Goal: Share content

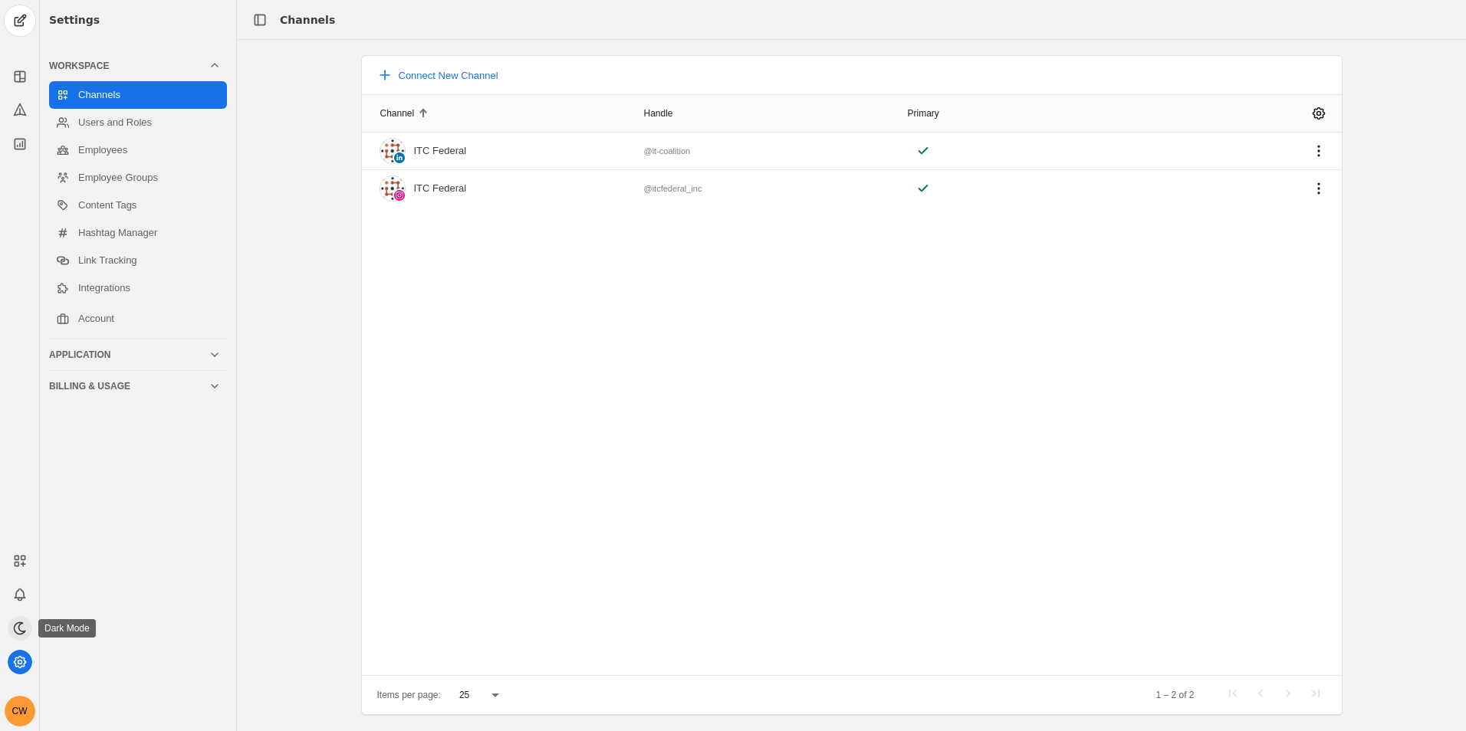
click at [18, 626] on icon at bounding box center [19, 627] width 11 height 11
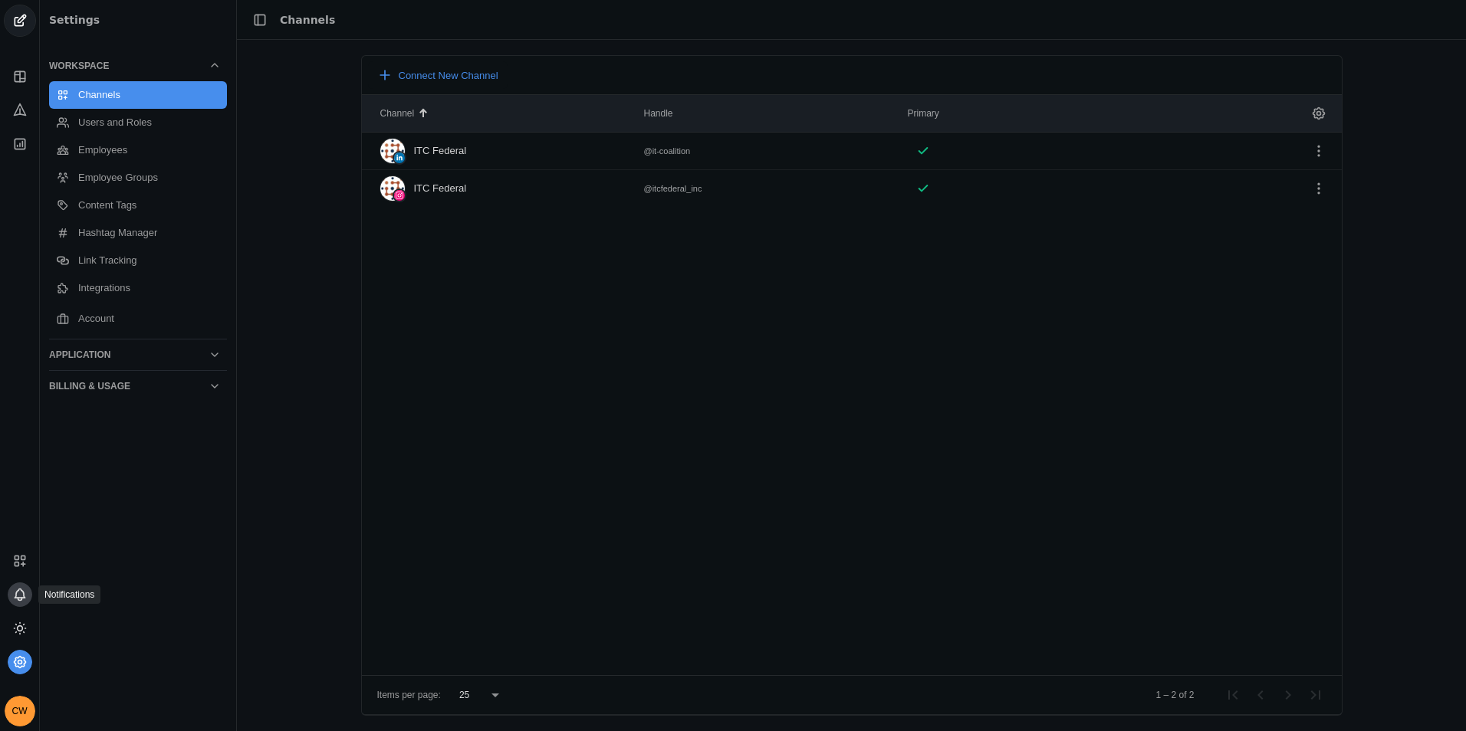
click at [19, 599] on icon at bounding box center [20, 594] width 10 height 9
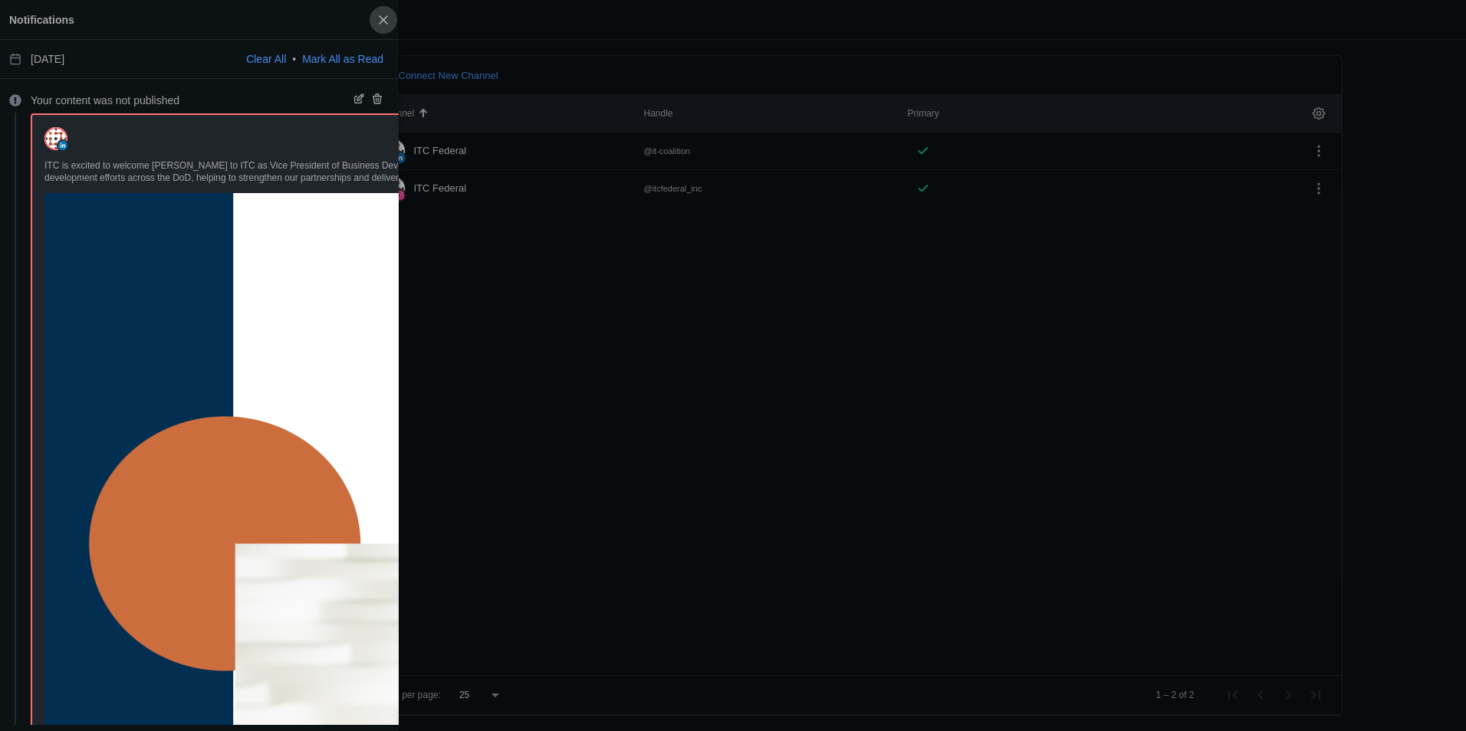
click at [379, 16] on span "button" at bounding box center [383, 20] width 28 height 28
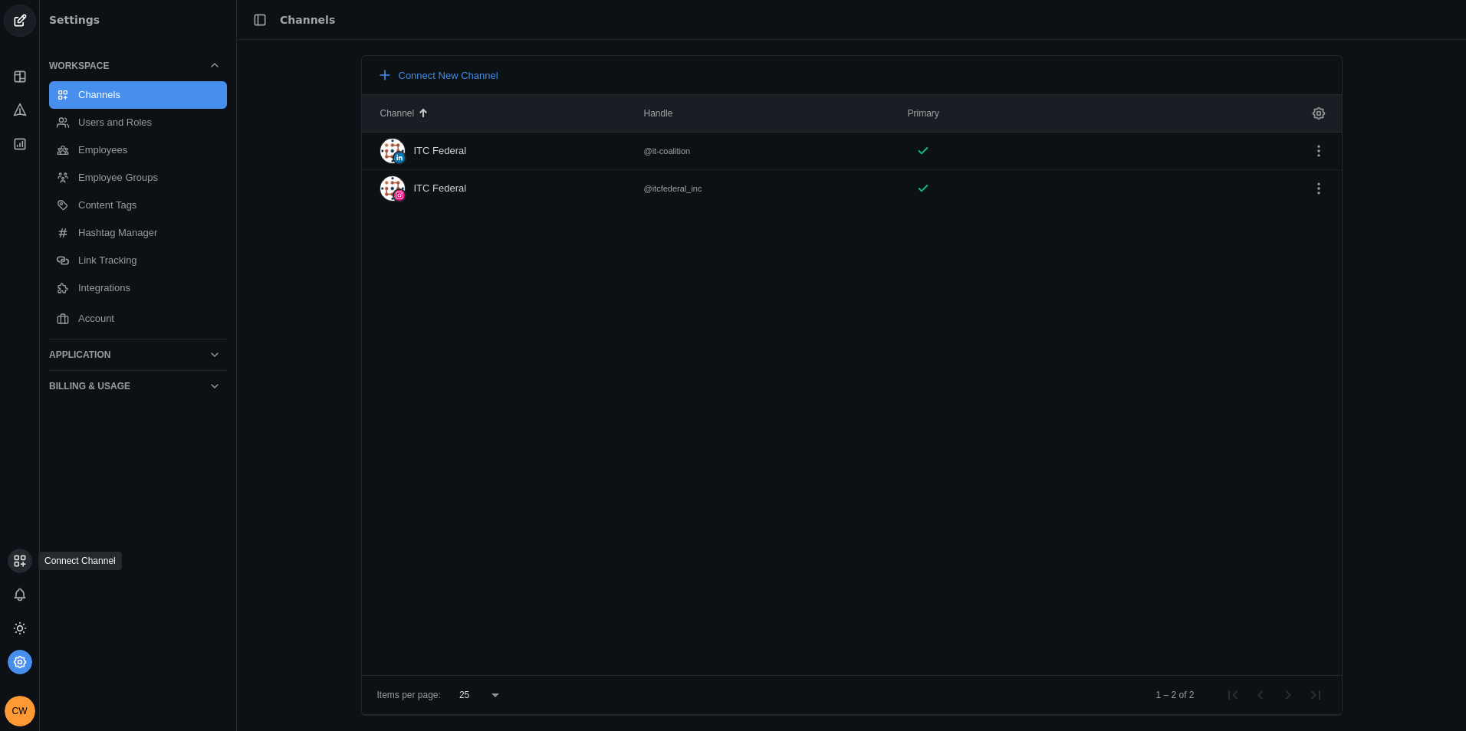
click at [19, 563] on icon at bounding box center [19, 560] width 15 height 15
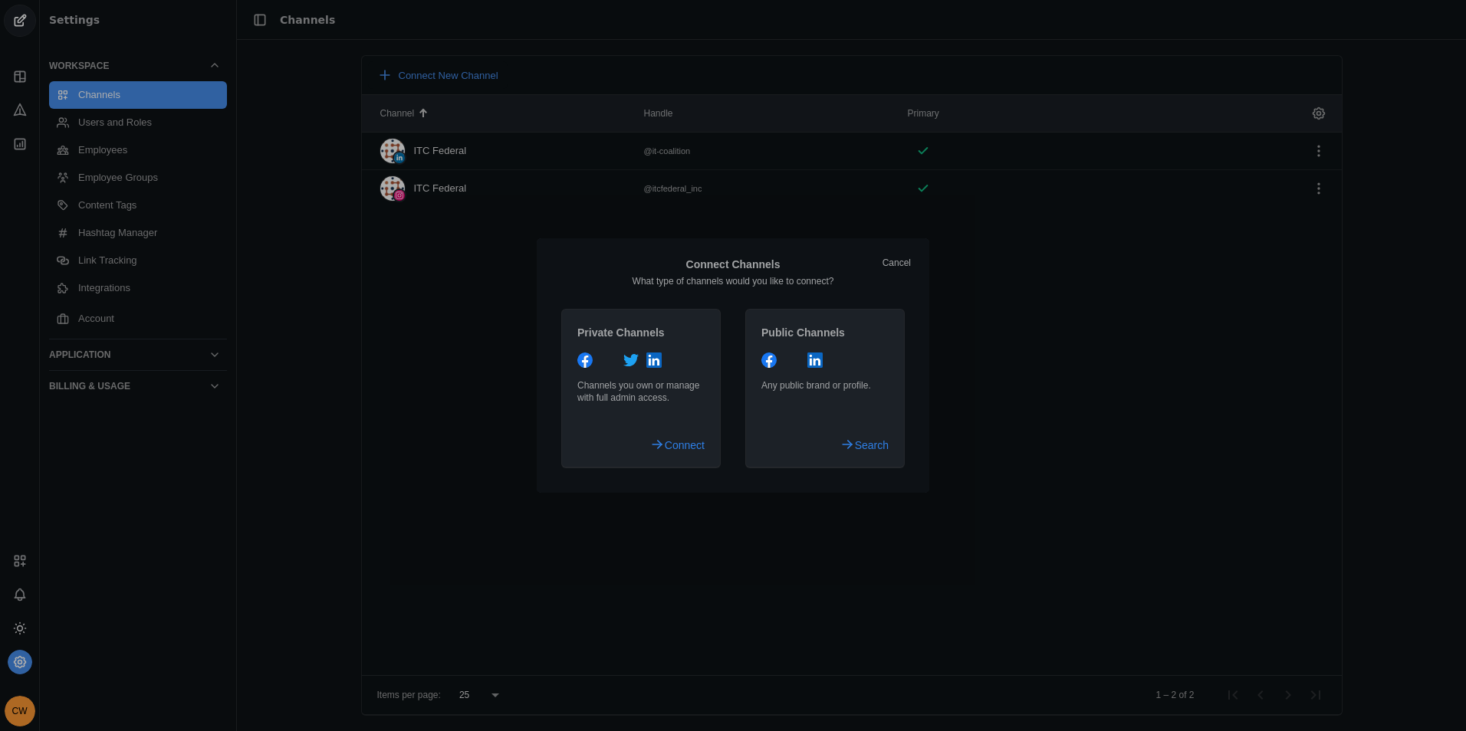
click at [285, 286] on div at bounding box center [733, 365] width 1466 height 731
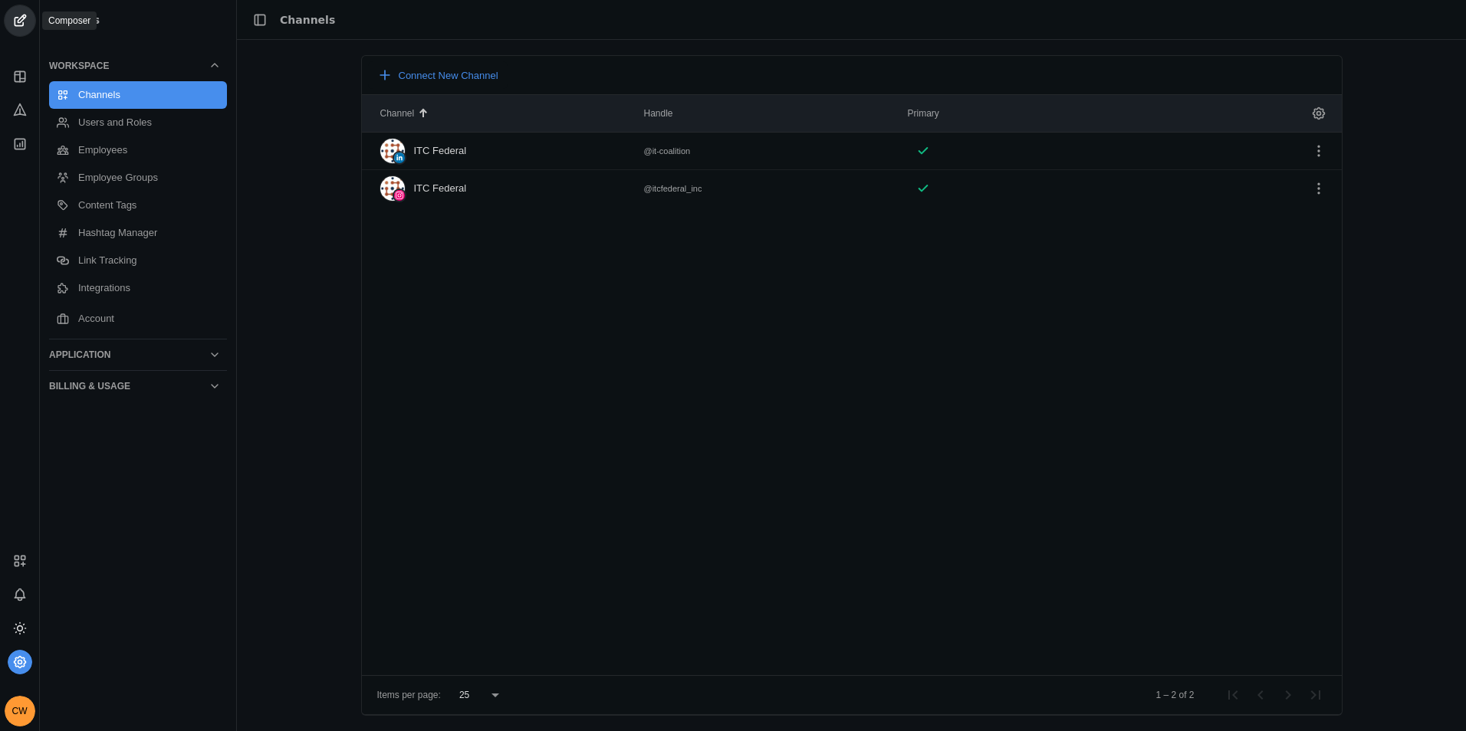
click at [15, 22] on span "undefined" at bounding box center [20, 20] width 31 height 31
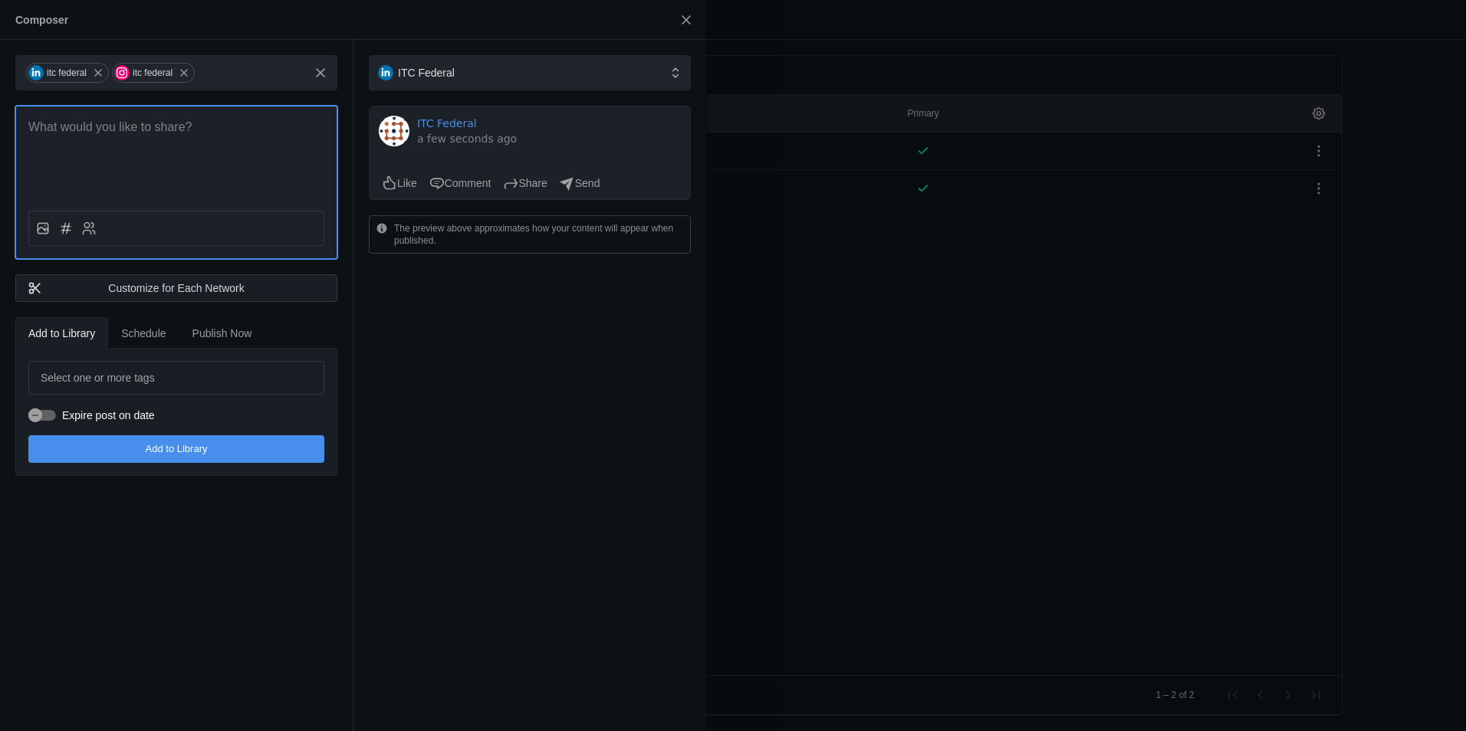
click at [576, 478] on div "ITC Federal ITC Federal a few seconds ago Like Comment Share Send The preview a…" at bounding box center [529, 385] width 353 height 691
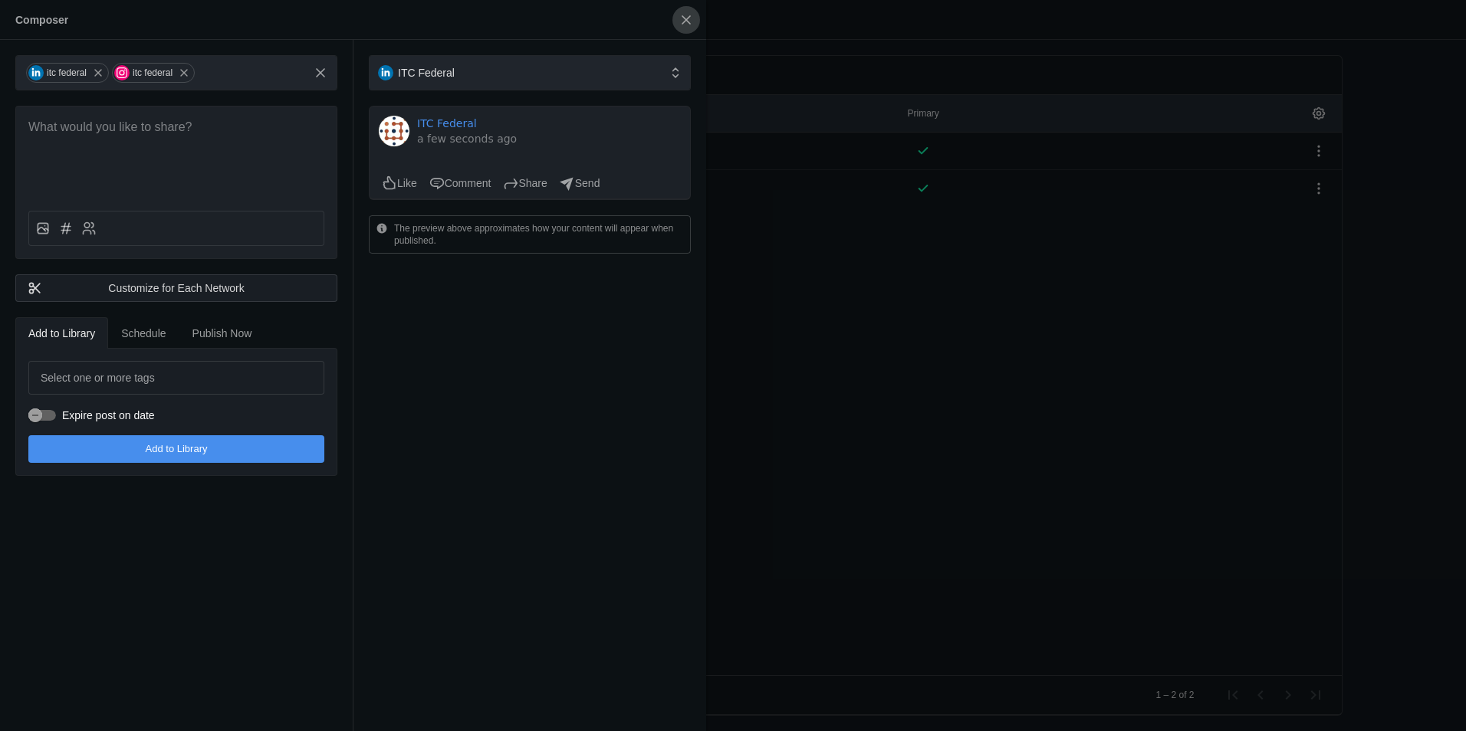
click at [683, 27] on span "undefined" at bounding box center [686, 20] width 28 height 28
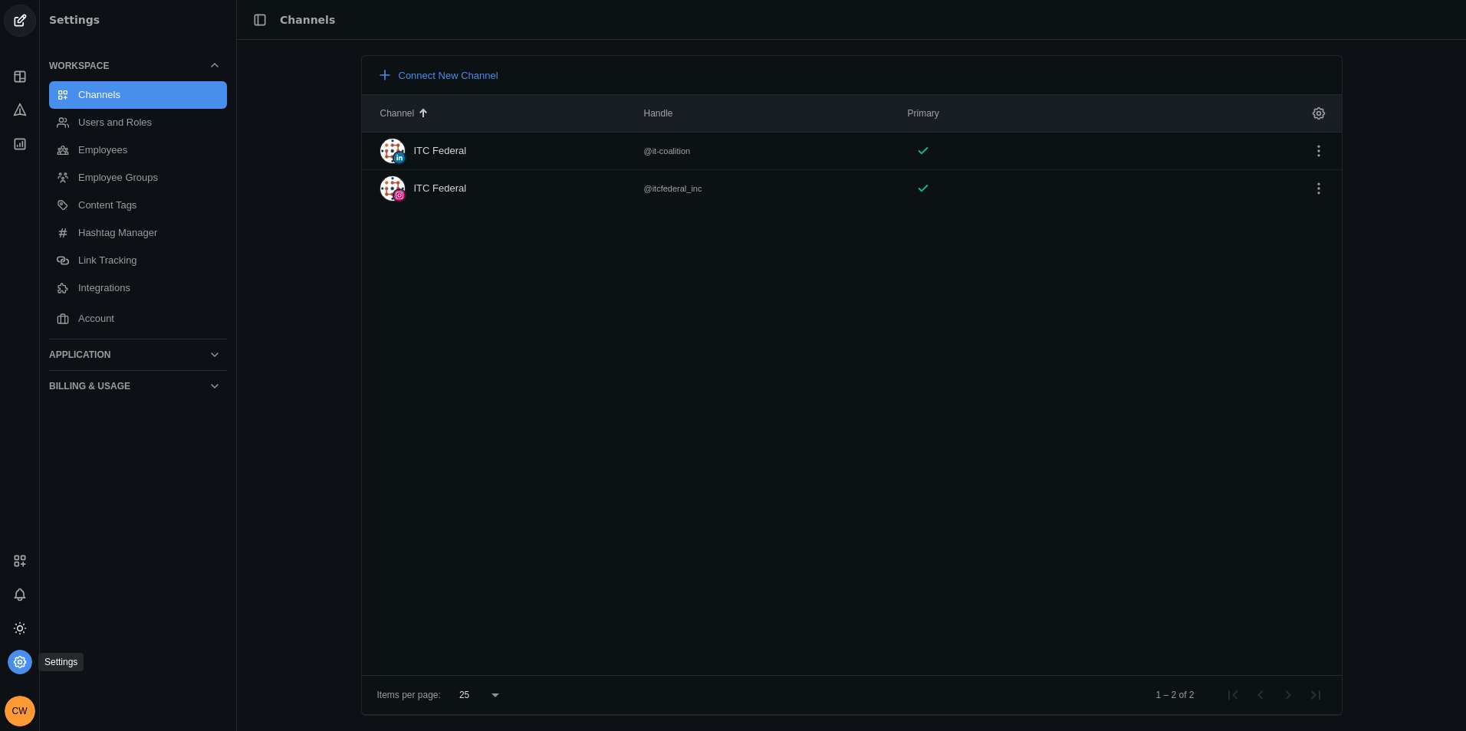
click at [18, 660] on icon at bounding box center [19, 662] width 15 height 15
click at [19, 635] on icon at bounding box center [19, 628] width 11 height 11
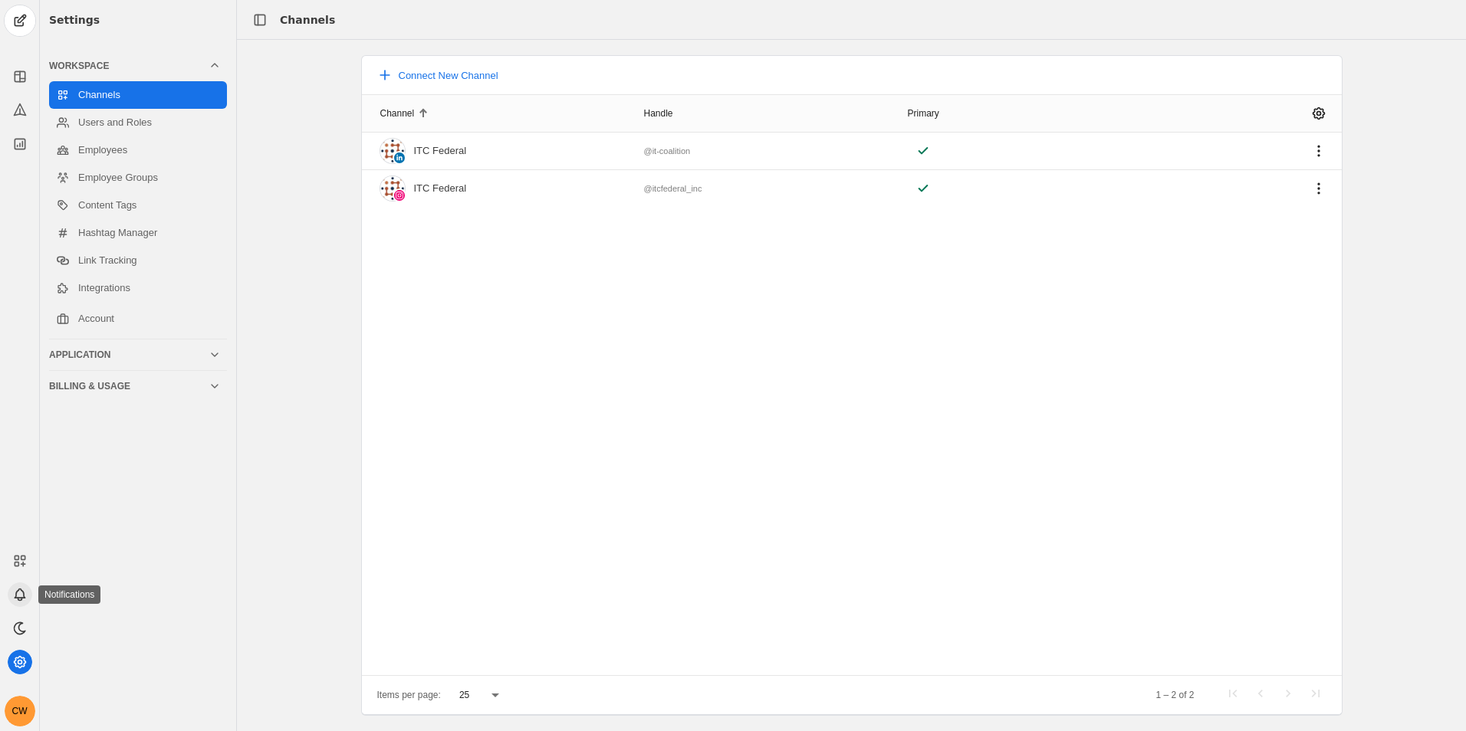
click at [24, 601] on icon at bounding box center [19, 594] width 15 height 15
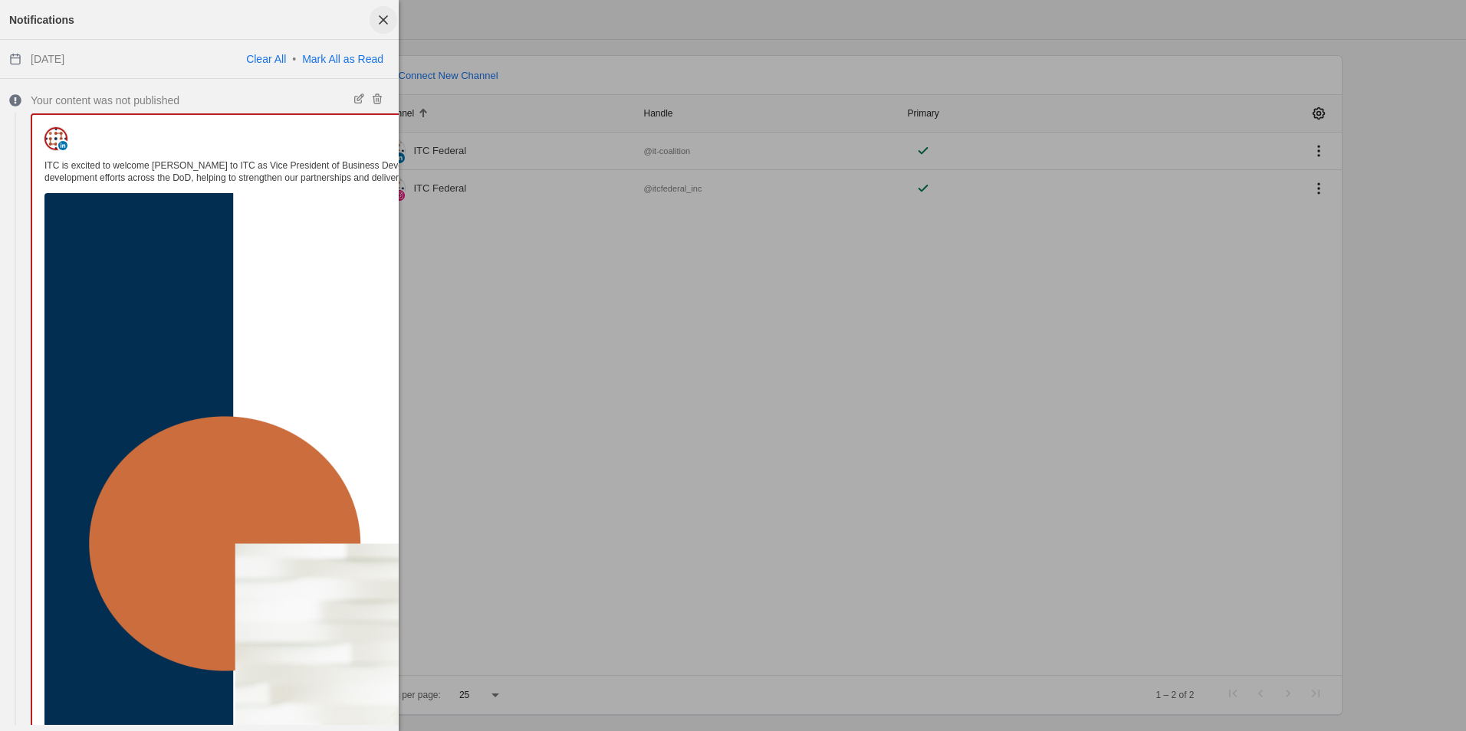
click at [383, 20] on span "button" at bounding box center [383, 20] width 28 height 28
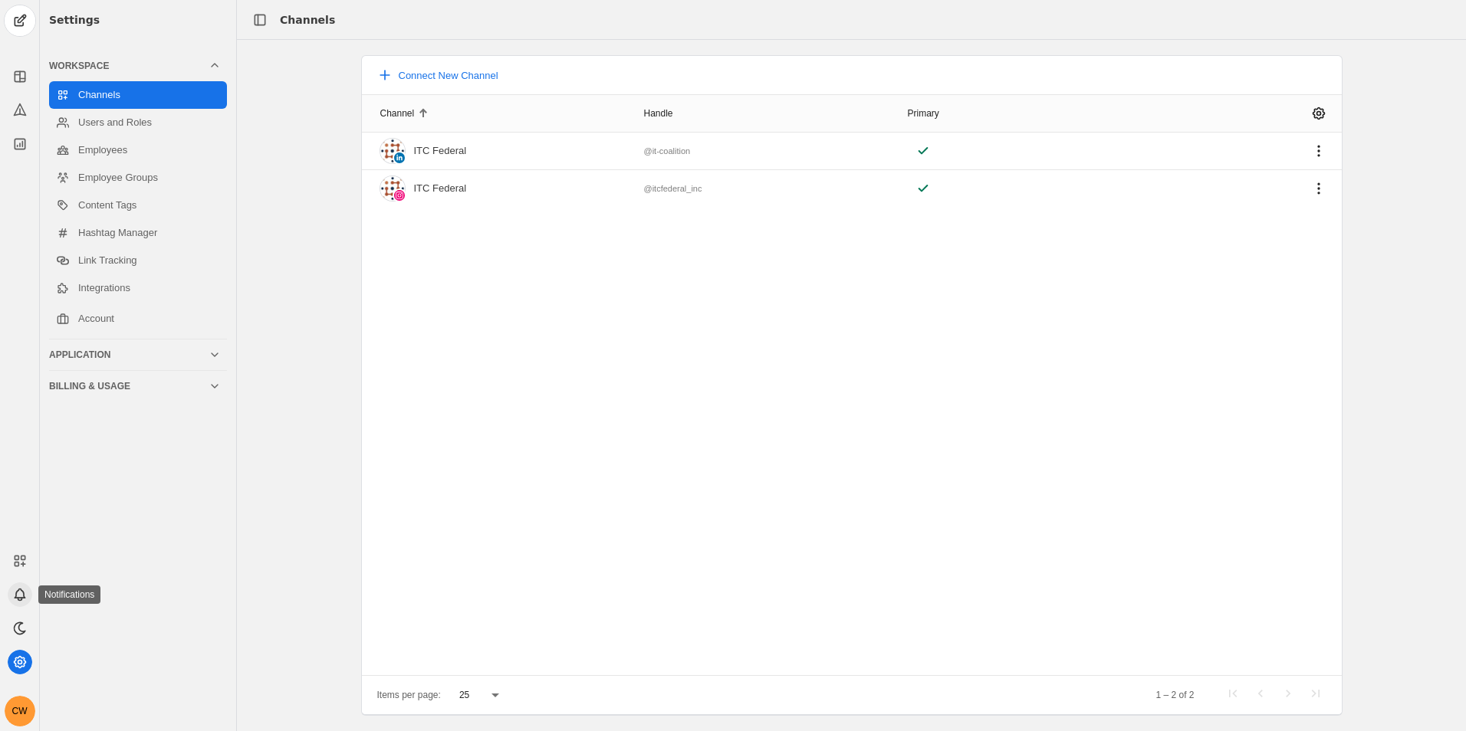
click at [22, 596] on icon at bounding box center [19, 594] width 15 height 15
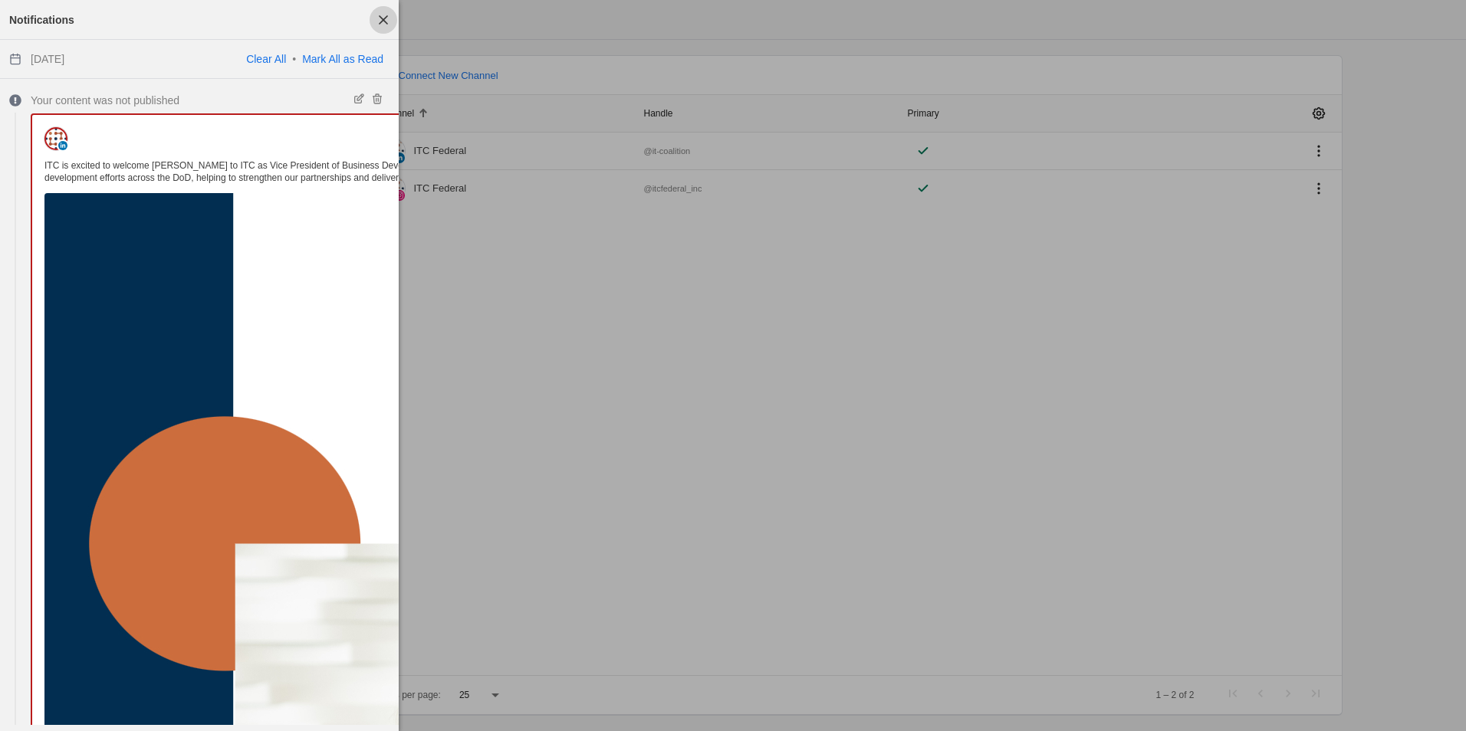
click at [380, 28] on span "button" at bounding box center [383, 20] width 28 height 28
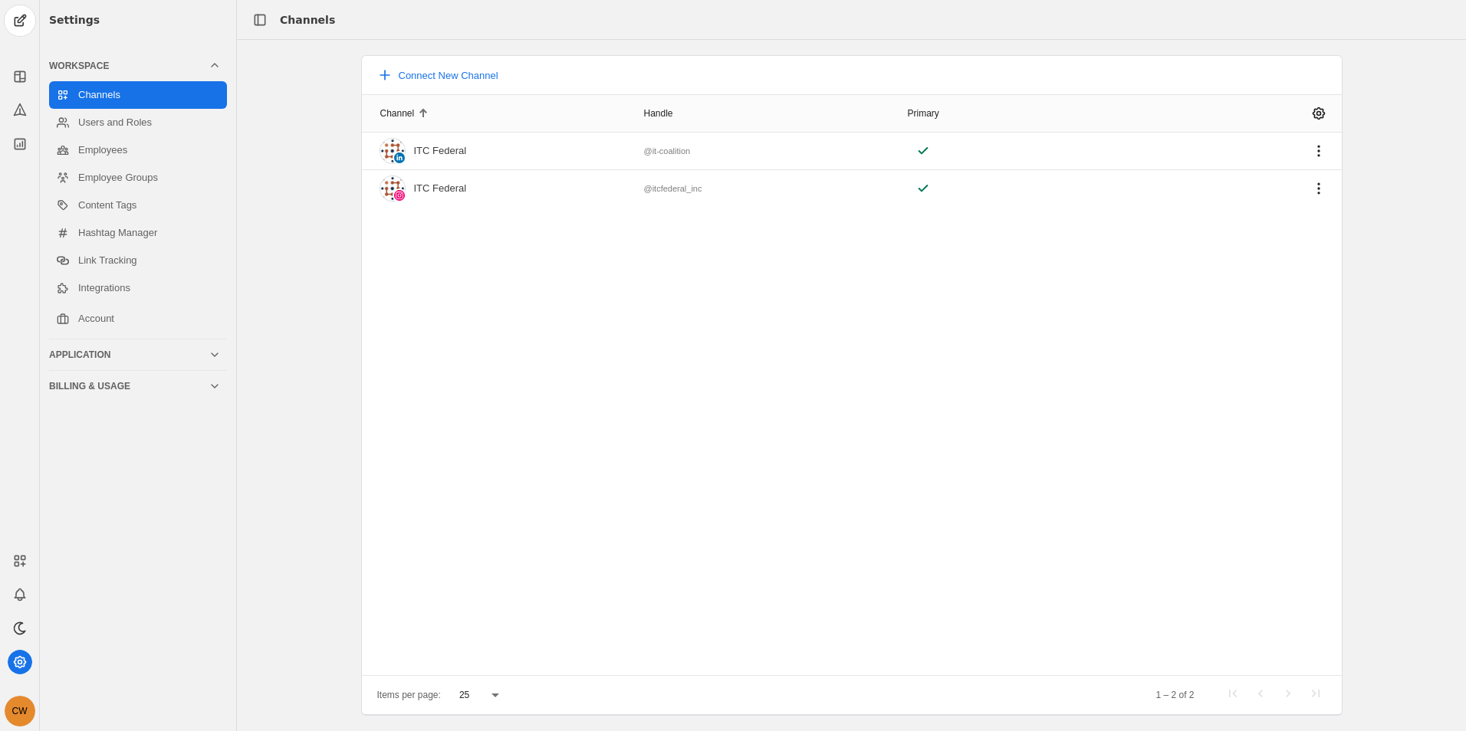
click at [16, 721] on div "CW" at bounding box center [20, 711] width 31 height 31
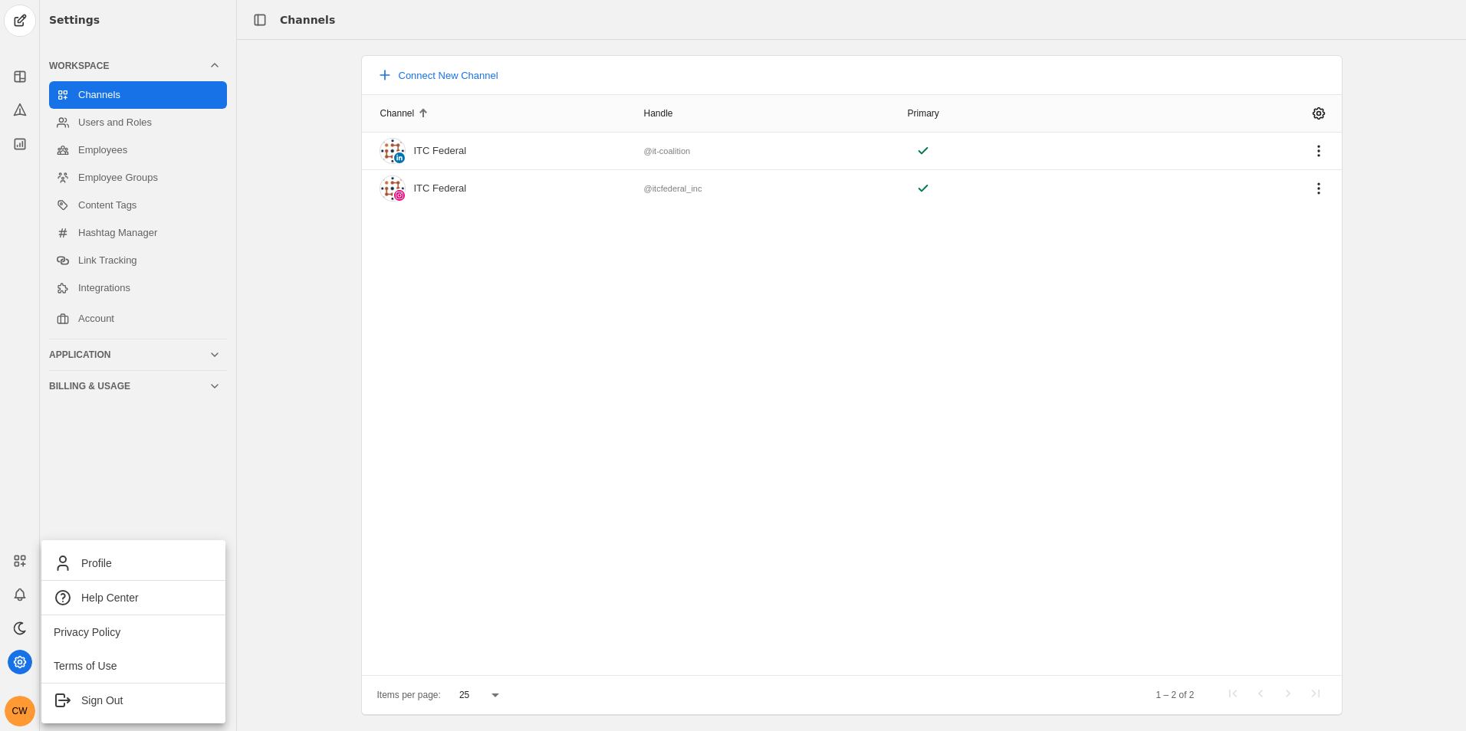
click at [24, 589] on div at bounding box center [733, 365] width 1466 height 731
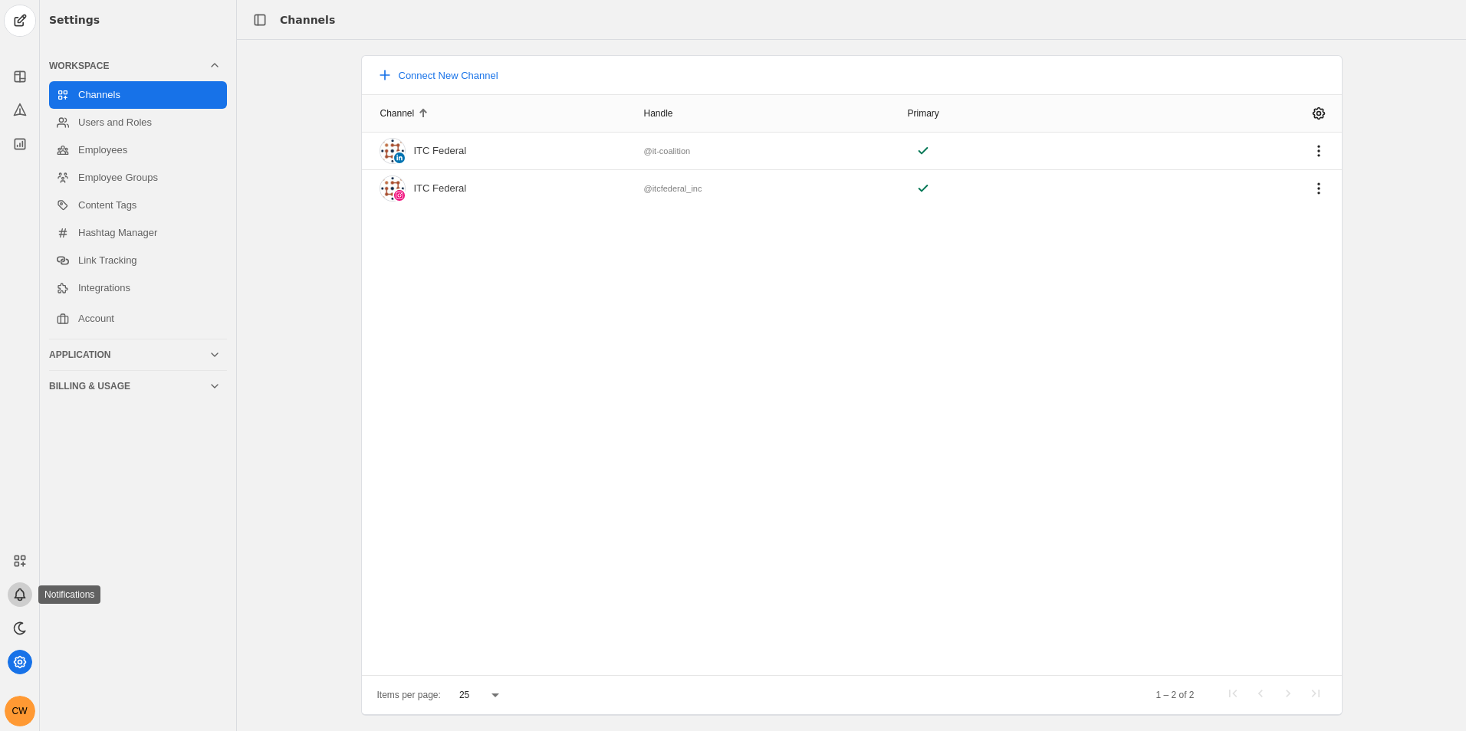
click at [18, 595] on icon at bounding box center [19, 594] width 15 height 15
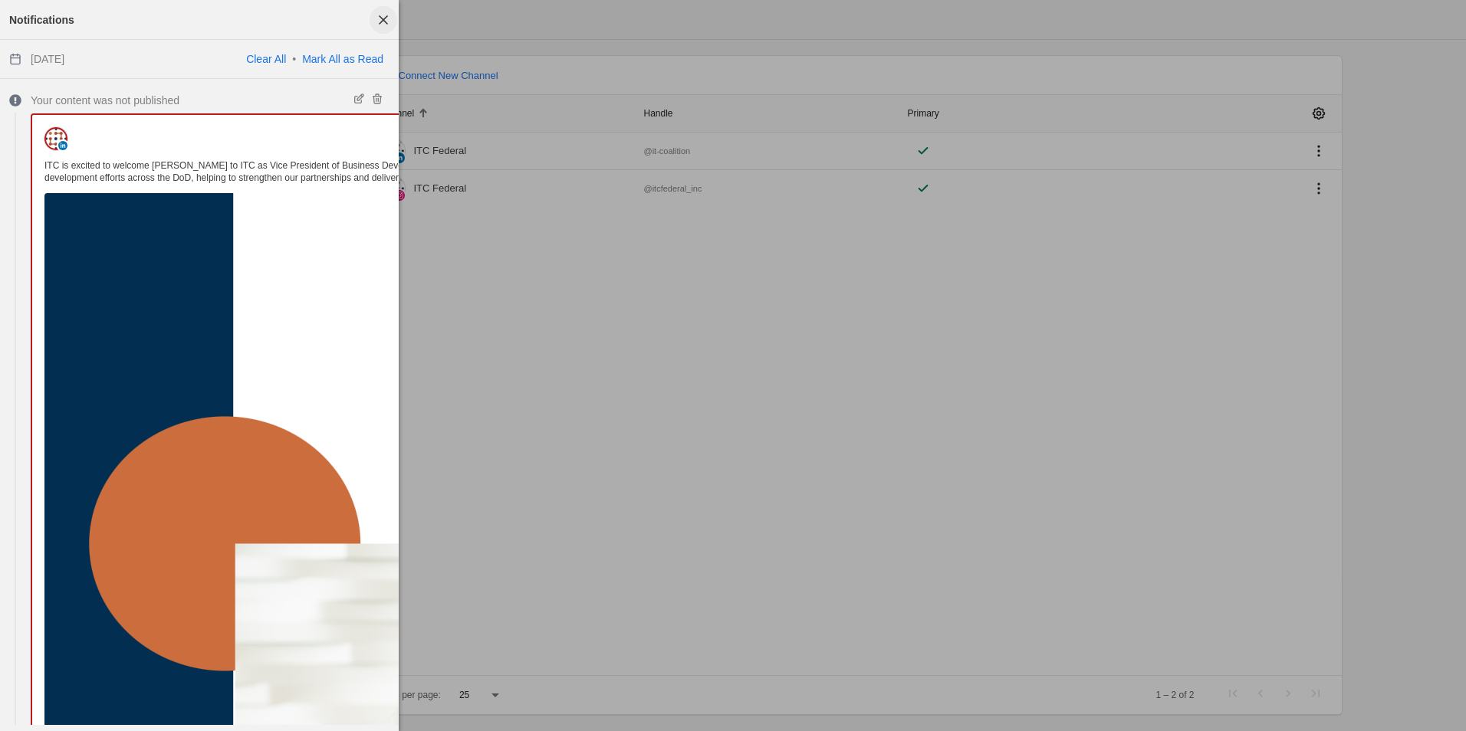
click at [393, 11] on span "button" at bounding box center [383, 20] width 28 height 28
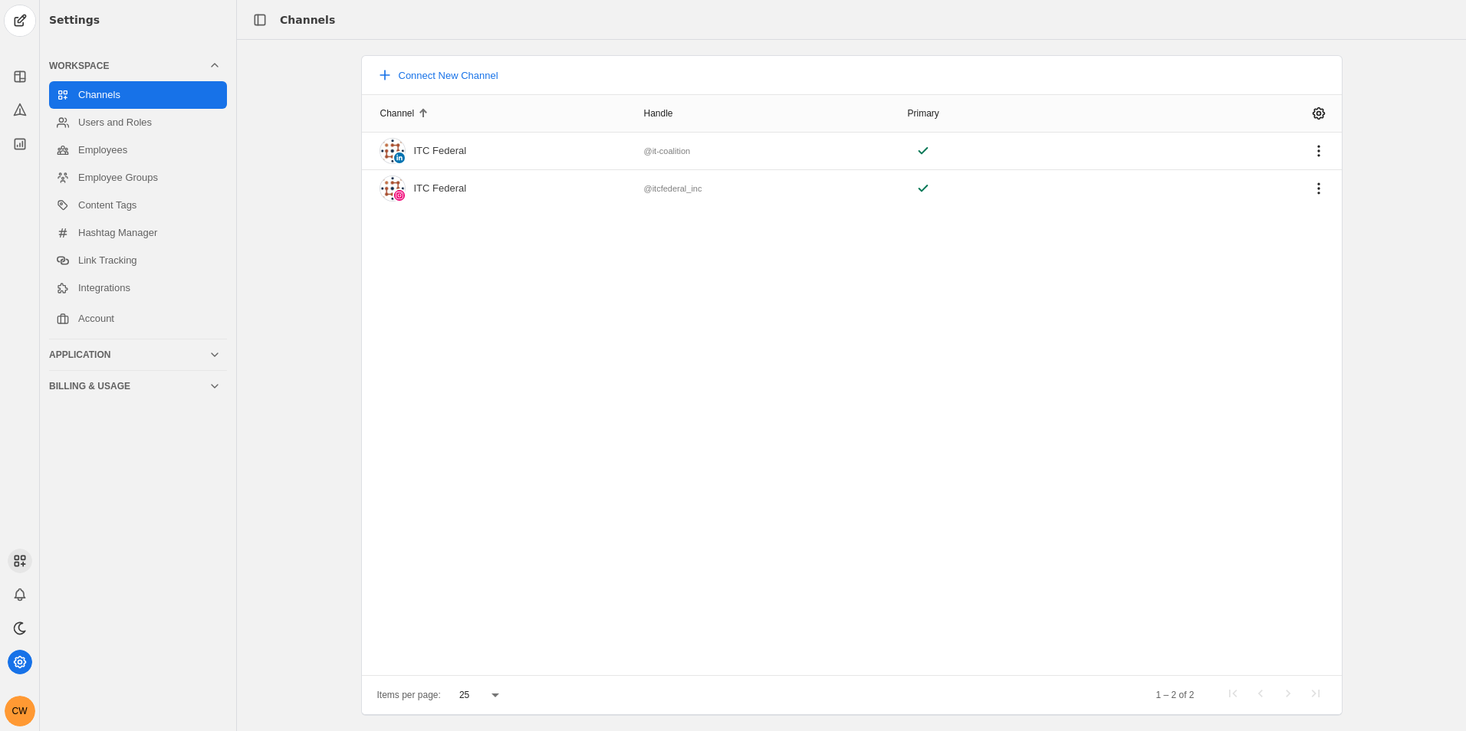
click at [9, 567] on div "CW" at bounding box center [19, 633] width 39 height 187
click at [25, 557] on icon at bounding box center [19, 560] width 15 height 15
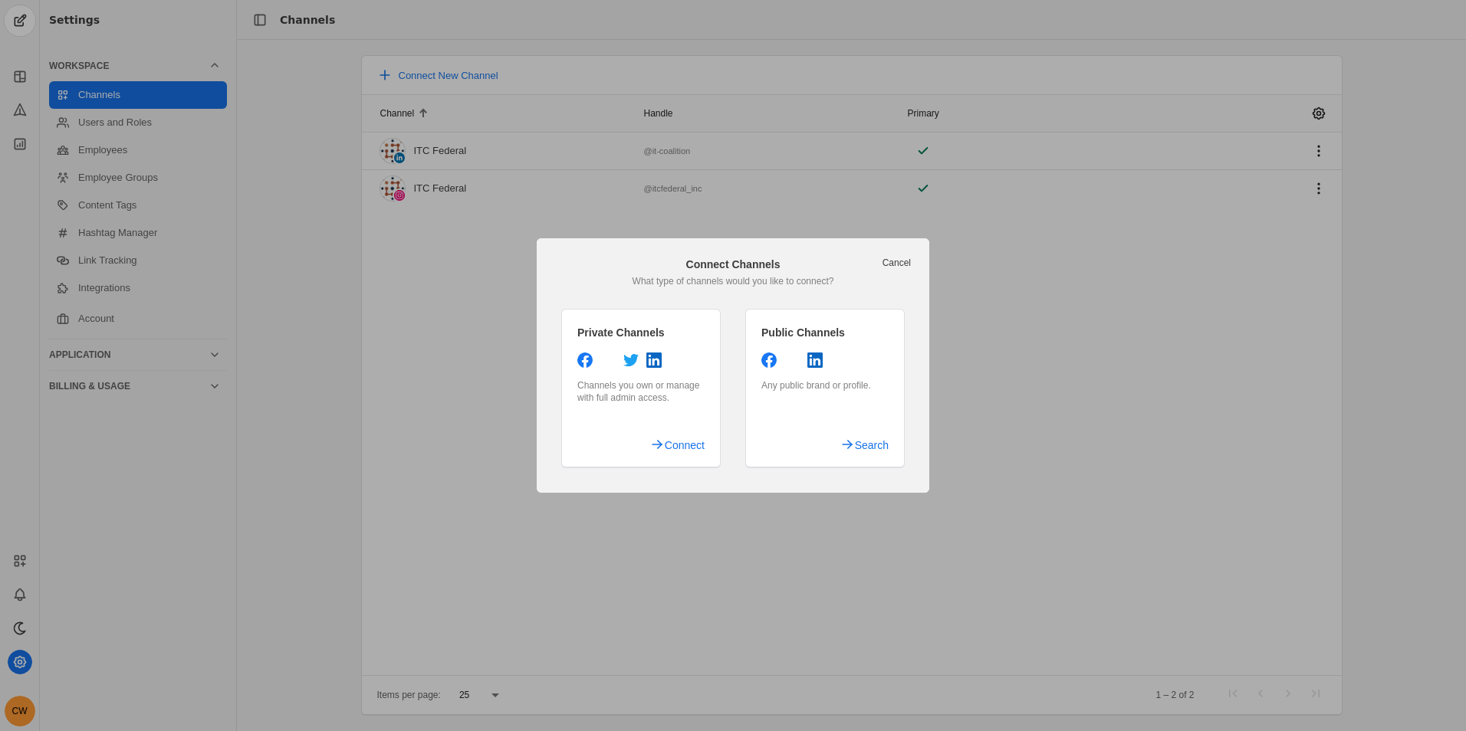
click at [906, 266] on header "Cancel Connect Channels What type of channels would you like to connect?" at bounding box center [733, 272] width 356 height 31
click at [897, 272] on header "Cancel Connect Channels What type of channels would you like to connect?" at bounding box center [733, 272] width 356 height 31
click at [898, 263] on link "Cancel" at bounding box center [896, 263] width 28 height 12
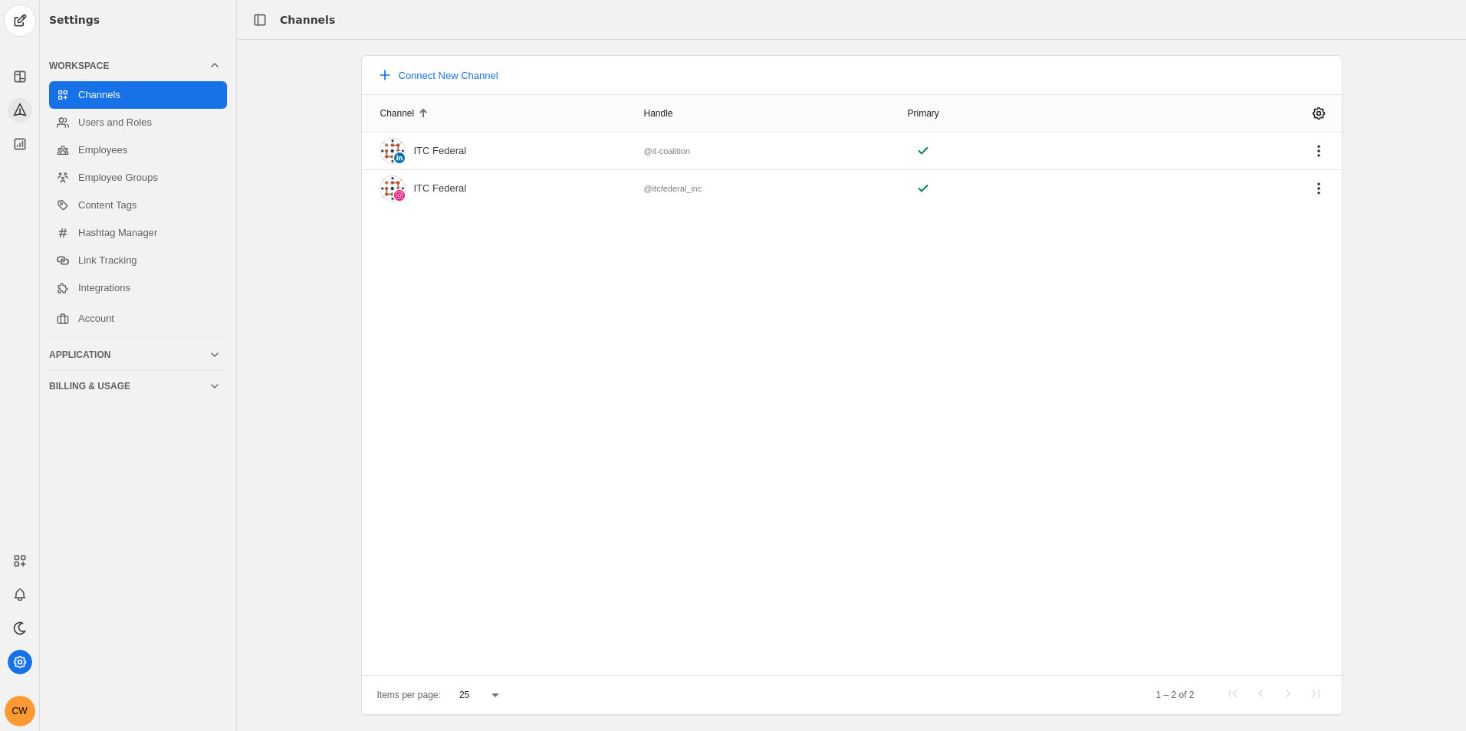
click at [28, 108] on app-icon at bounding box center [20, 110] width 25 height 25
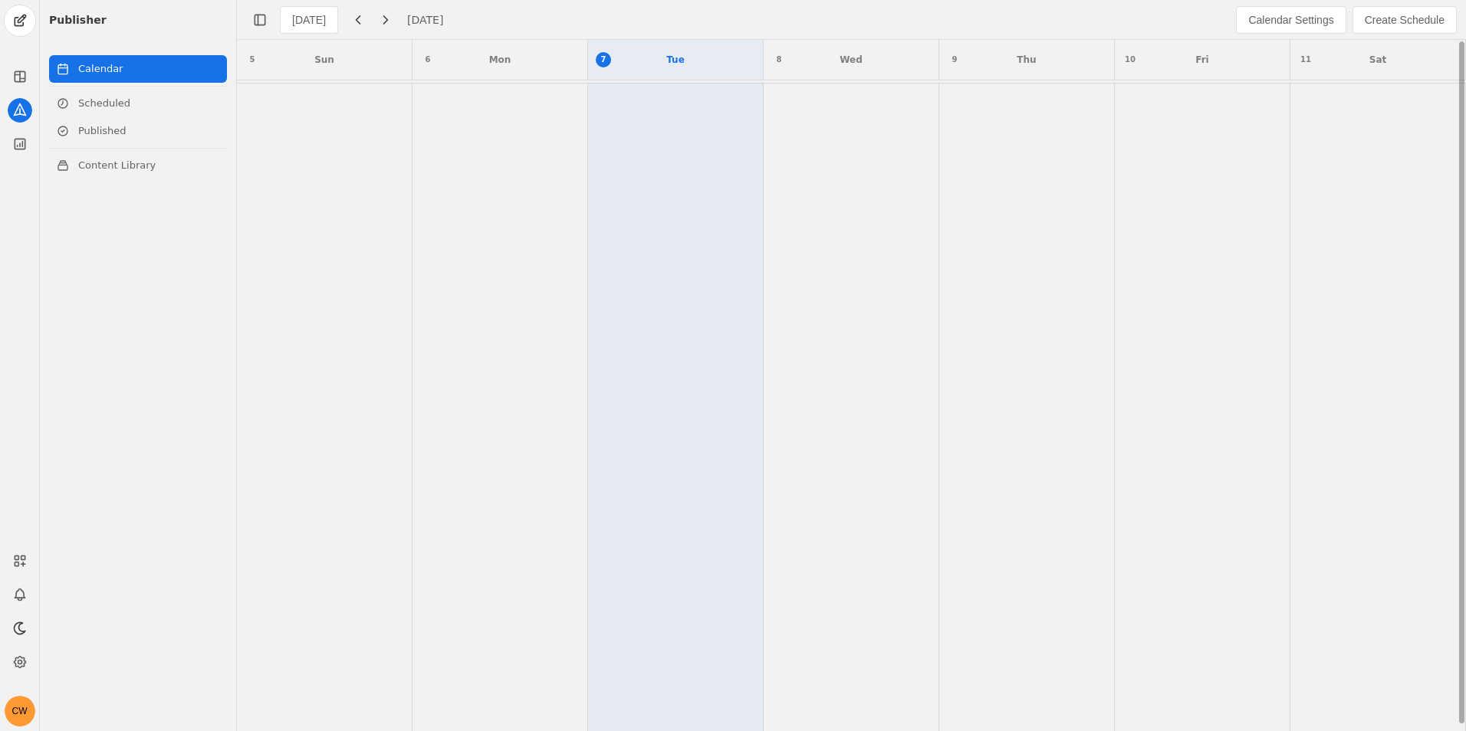
scroll to position [2, 0]
click at [147, 130] on link "Published" at bounding box center [138, 131] width 178 height 28
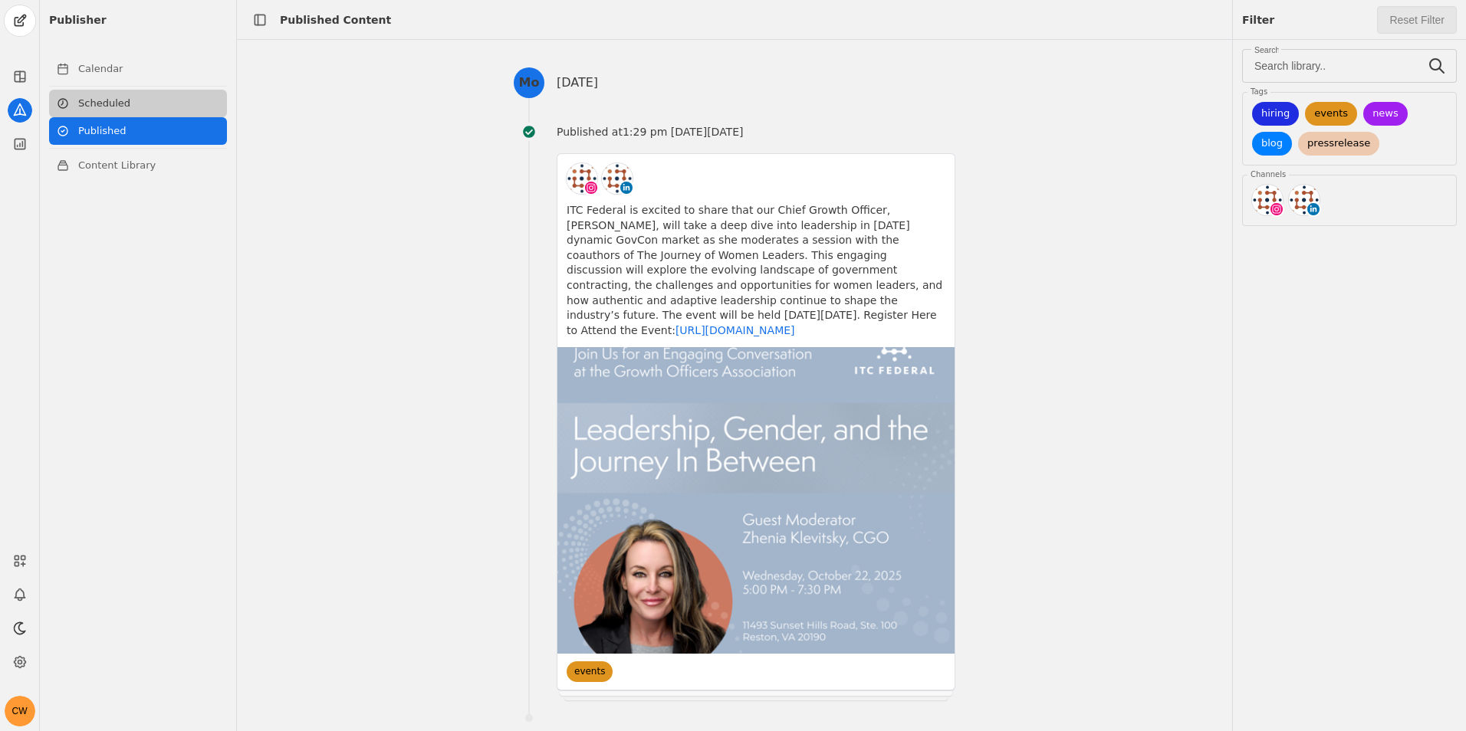
click at [120, 100] on link "Scheduled" at bounding box center [138, 104] width 178 height 28
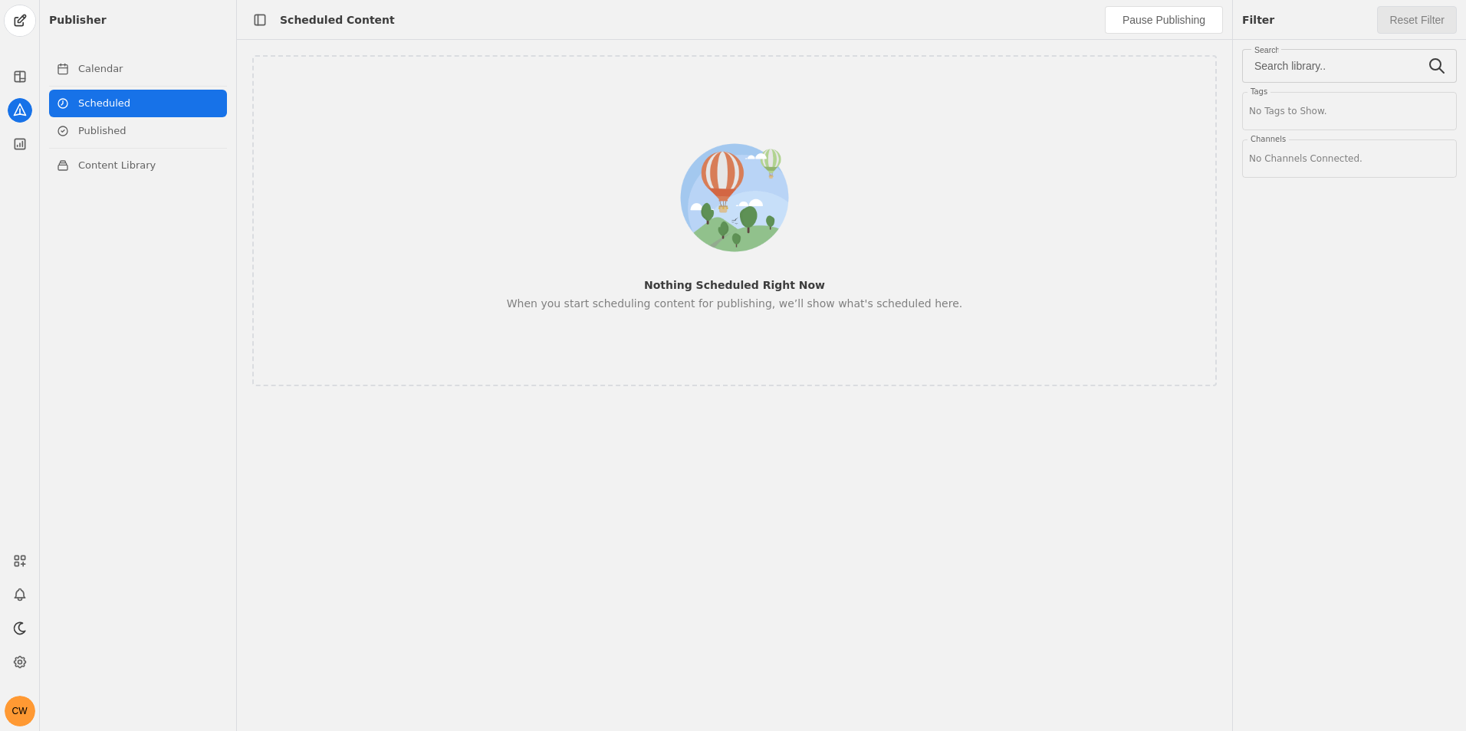
click at [123, 54] on div "Publisher Calendar Scheduled Published Content Library" at bounding box center [138, 365] width 196 height 731
click at [121, 67] on link "Calendar" at bounding box center [138, 69] width 178 height 28
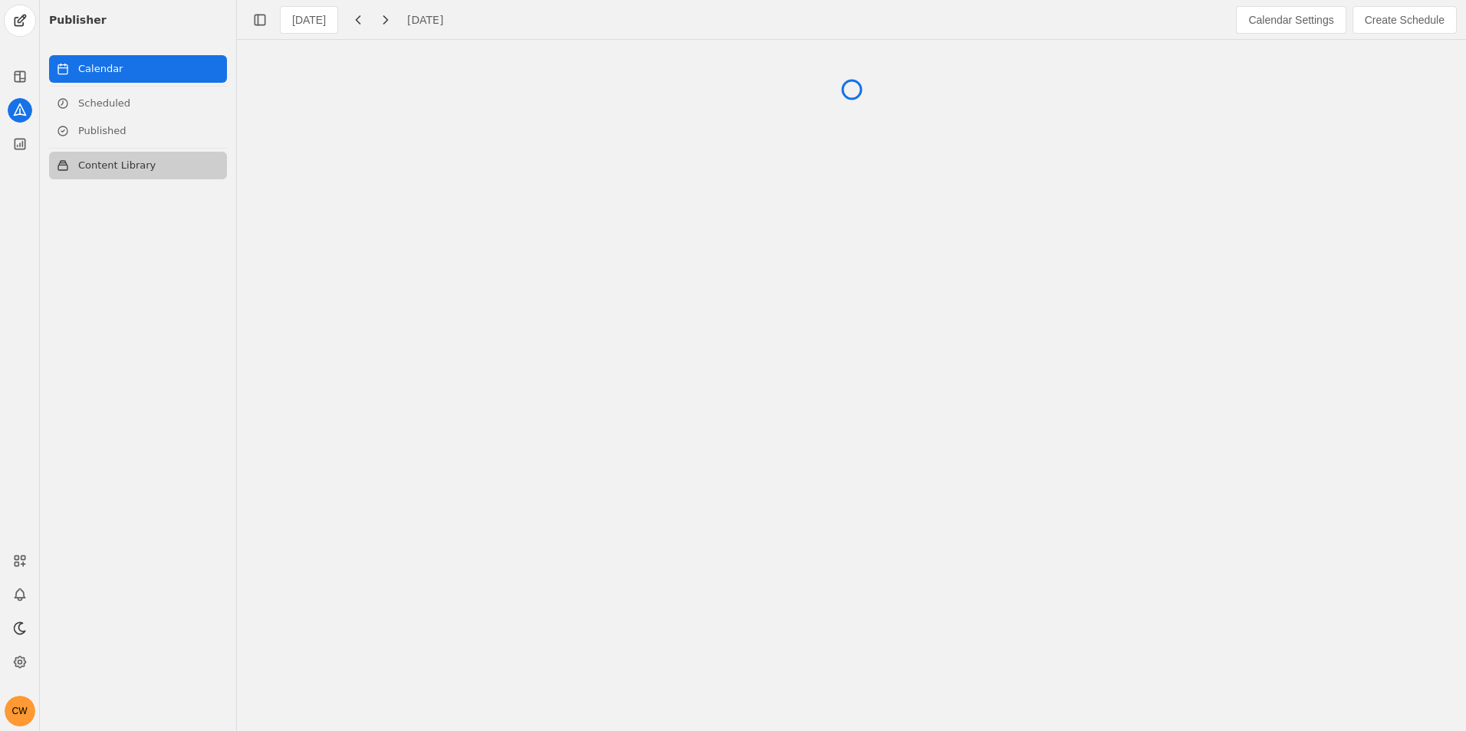
click at [140, 173] on link "Content Library" at bounding box center [138, 166] width 178 height 28
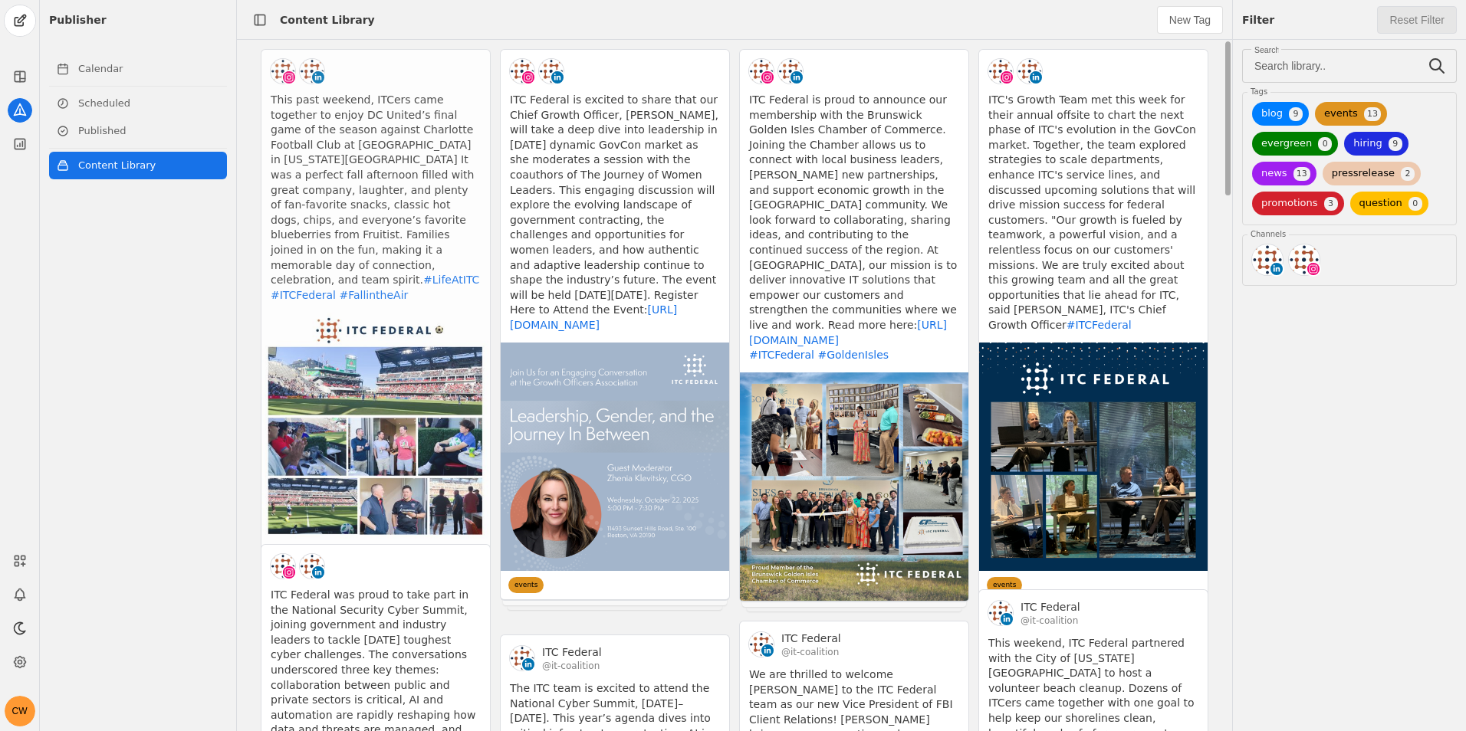
click at [405, 133] on app-activity "This past weekend, ITCers came together to enjoy DC United’s final game of the …" at bounding box center [376, 309] width 230 height 521
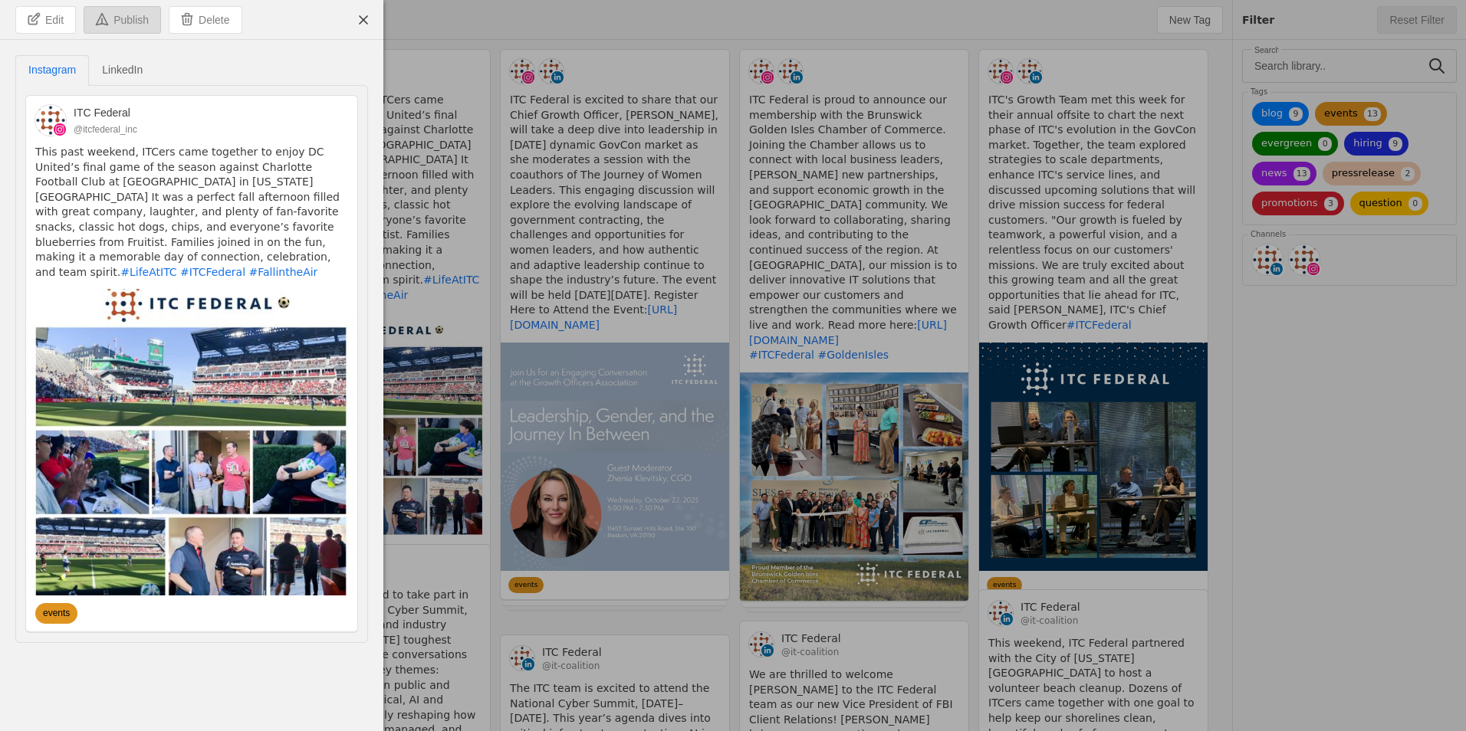
click at [130, 19] on span "Publish" at bounding box center [130, 19] width 35 height 15
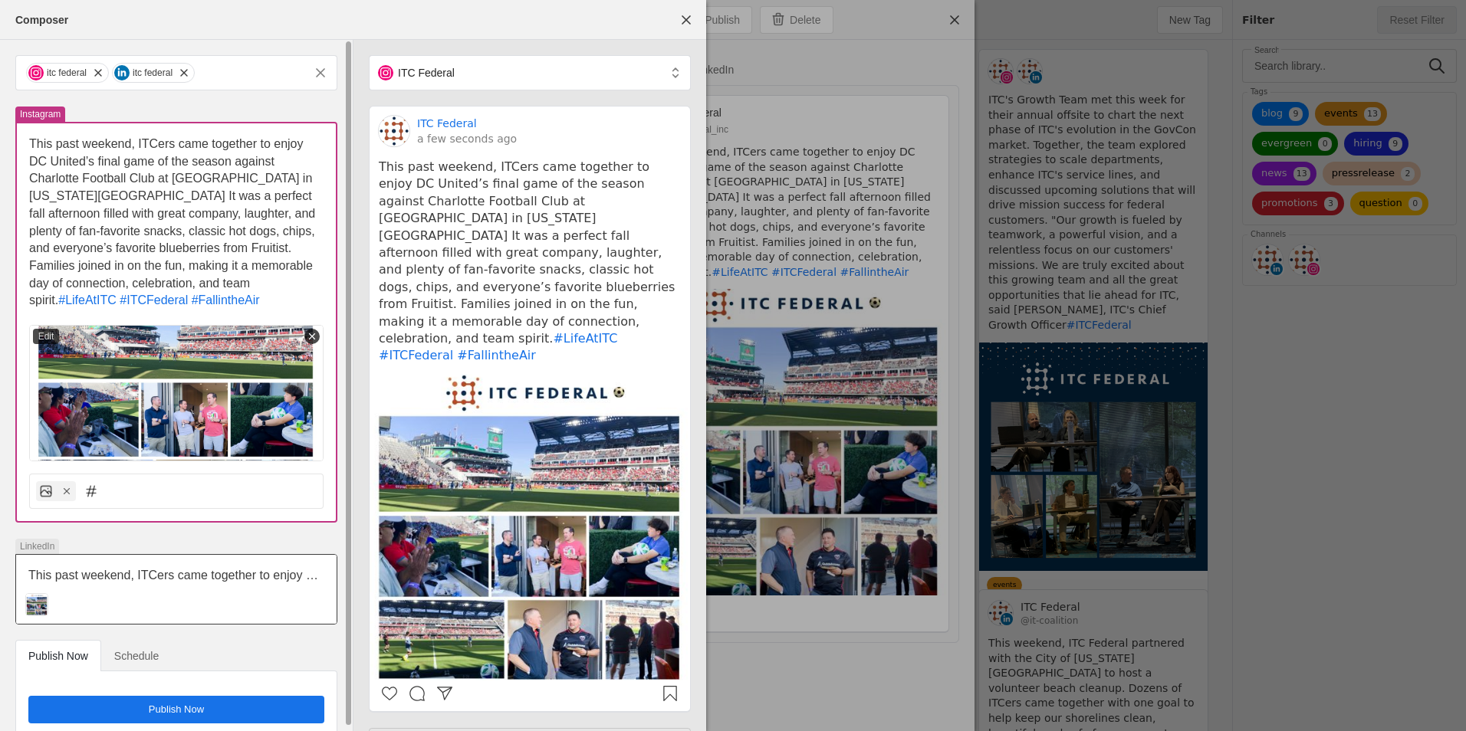
scroll to position [2, 0]
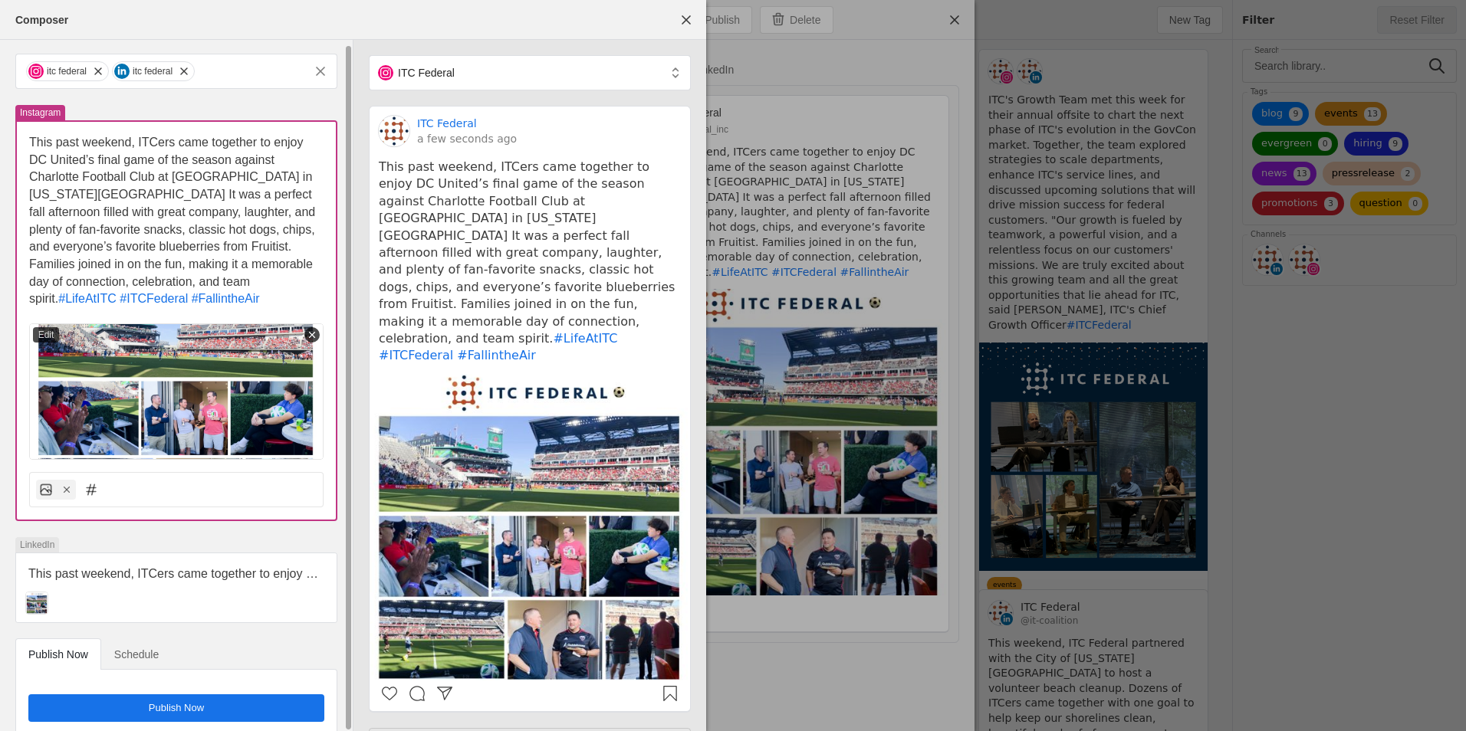
click at [158, 649] on span "Schedule" at bounding box center [136, 654] width 44 height 11
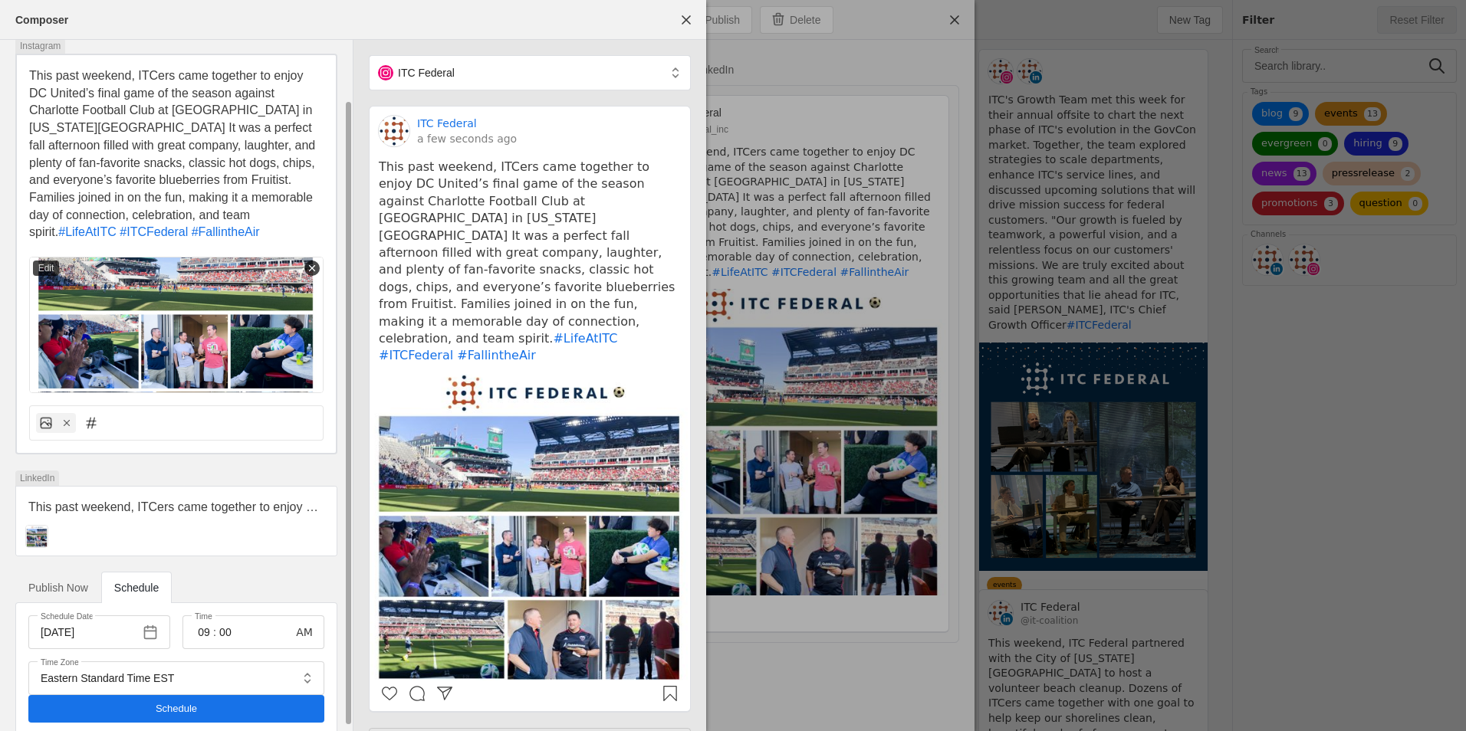
scroll to position [69, 0]
click at [153, 618] on span "button" at bounding box center [150, 632] width 28 height 28
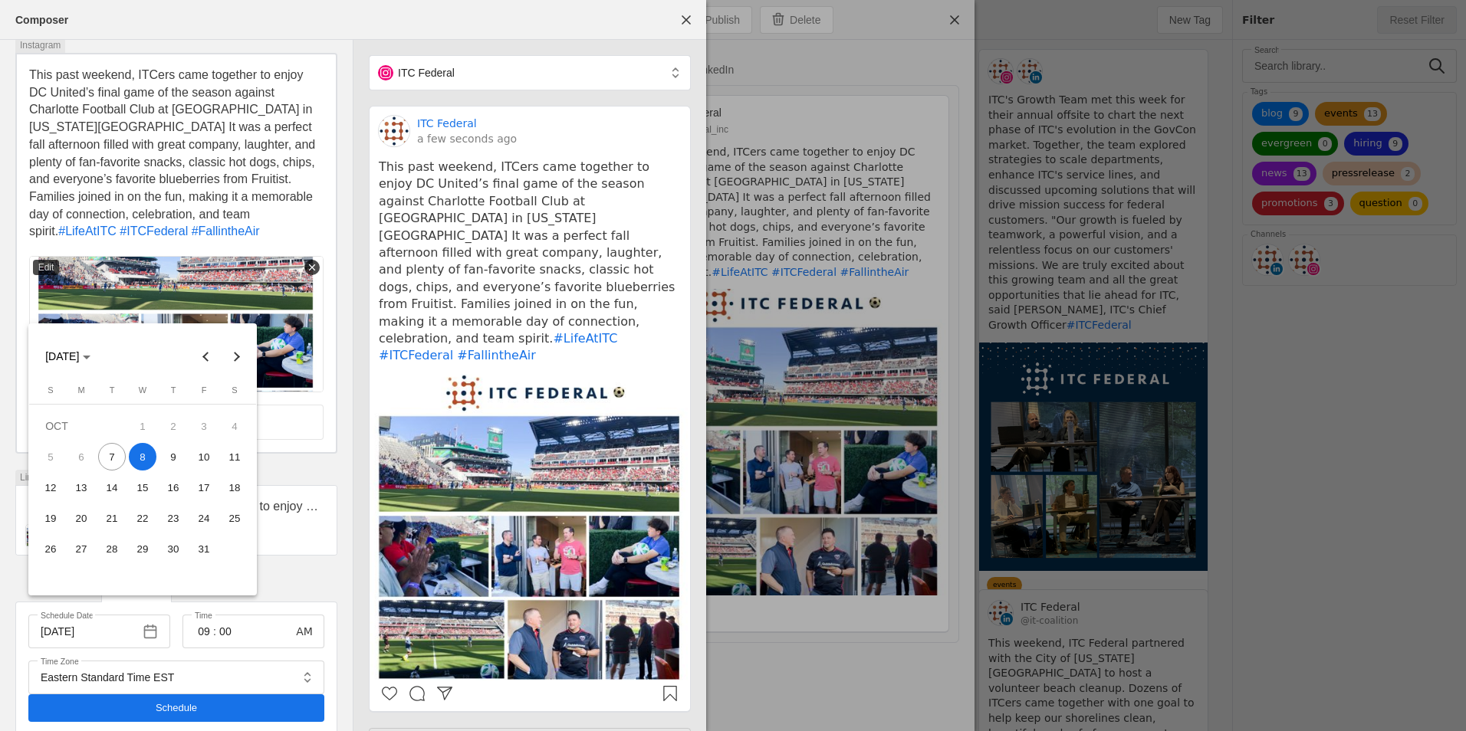
click at [117, 446] on span "7" at bounding box center [112, 457] width 28 height 28
type input "[DATE]"
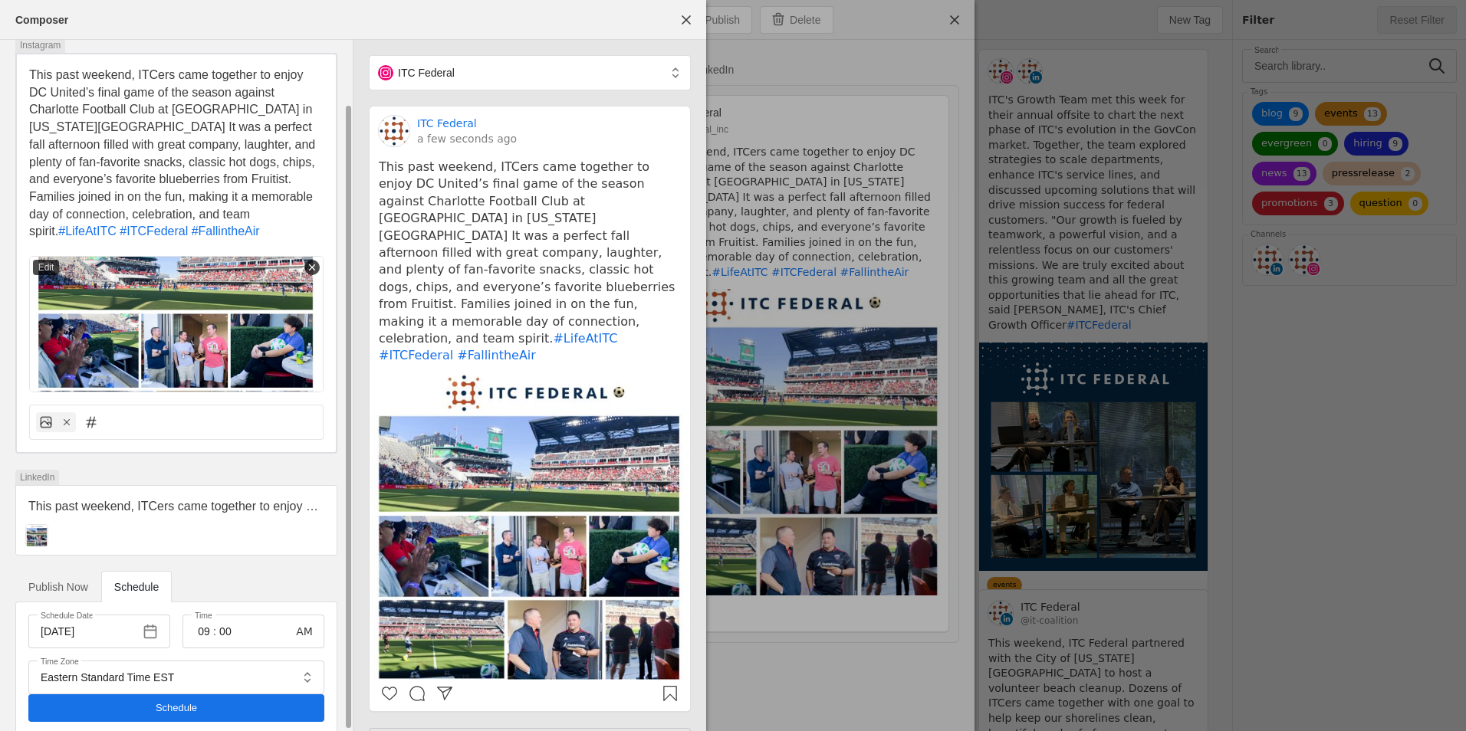
click at [78, 582] on span "Publish Now" at bounding box center [58, 587] width 60 height 11
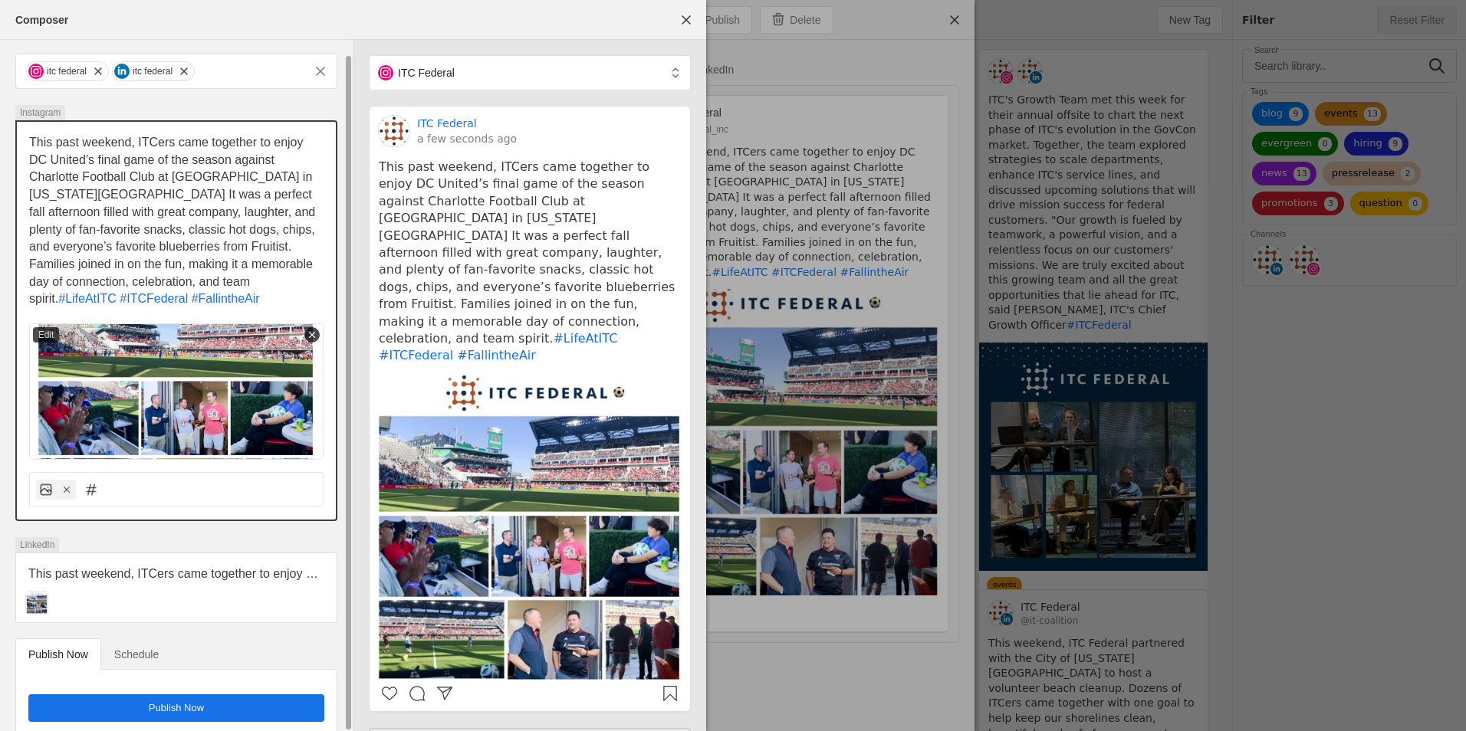
click at [146, 246] on span "This past weekend, ITCers came together to enjoy DC United’s final game of the …" at bounding box center [174, 220] width 290 height 169
click at [192, 701] on span "Publish Now" at bounding box center [176, 708] width 55 height 15
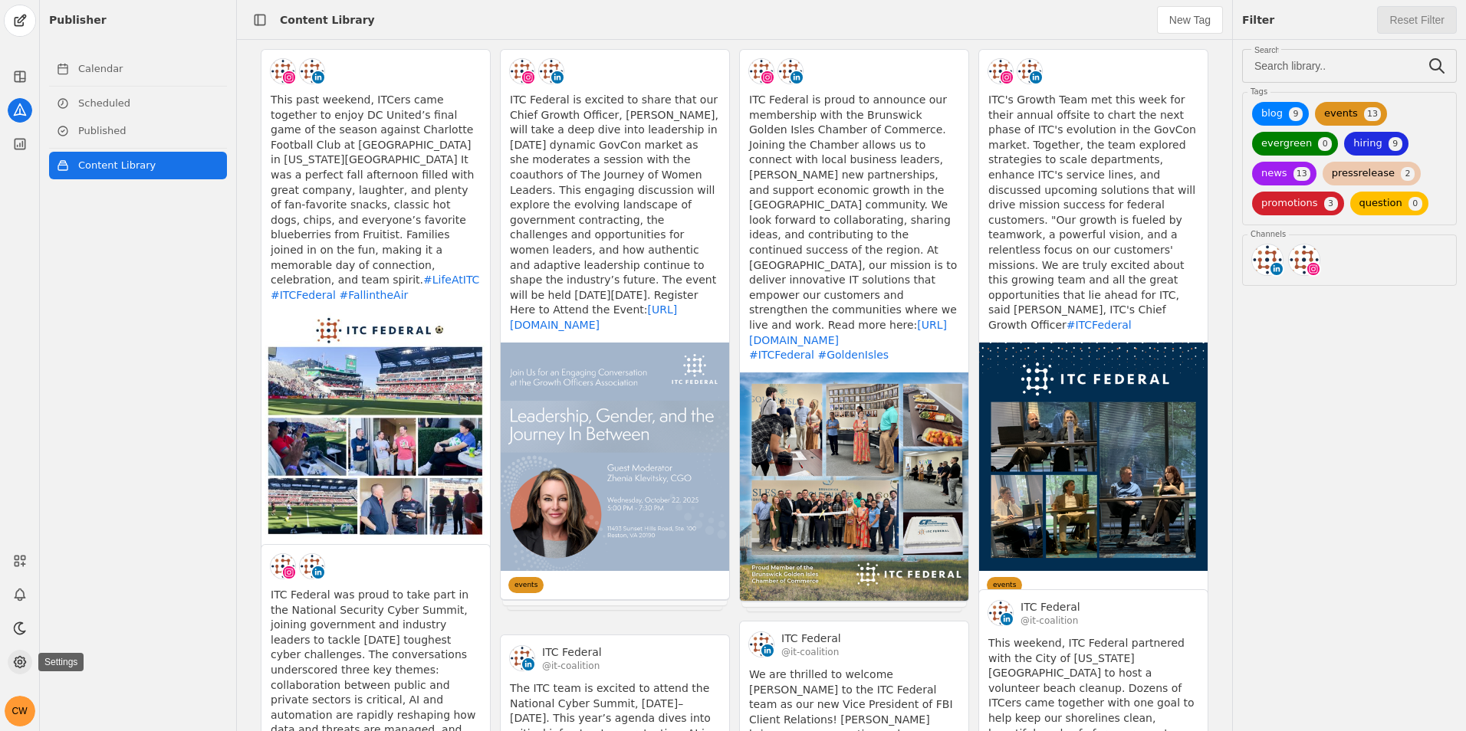
click at [21, 667] on icon at bounding box center [19, 662] width 11 height 11
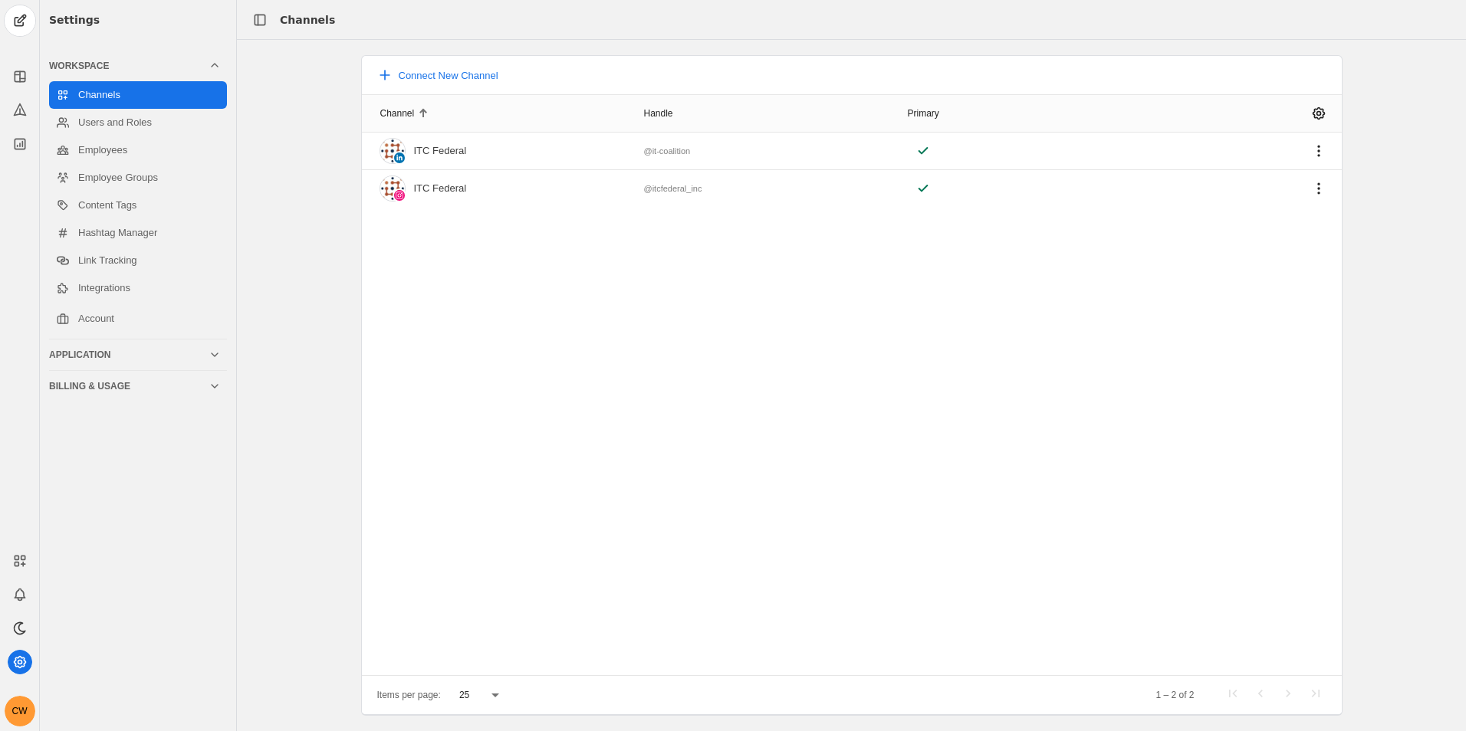
click at [44, 634] on div "Settings Workspace Channels Users and Roles Employees Employee Groups Content T…" at bounding box center [138, 365] width 196 height 731
click at [29, 631] on app-icon at bounding box center [20, 628] width 25 height 25
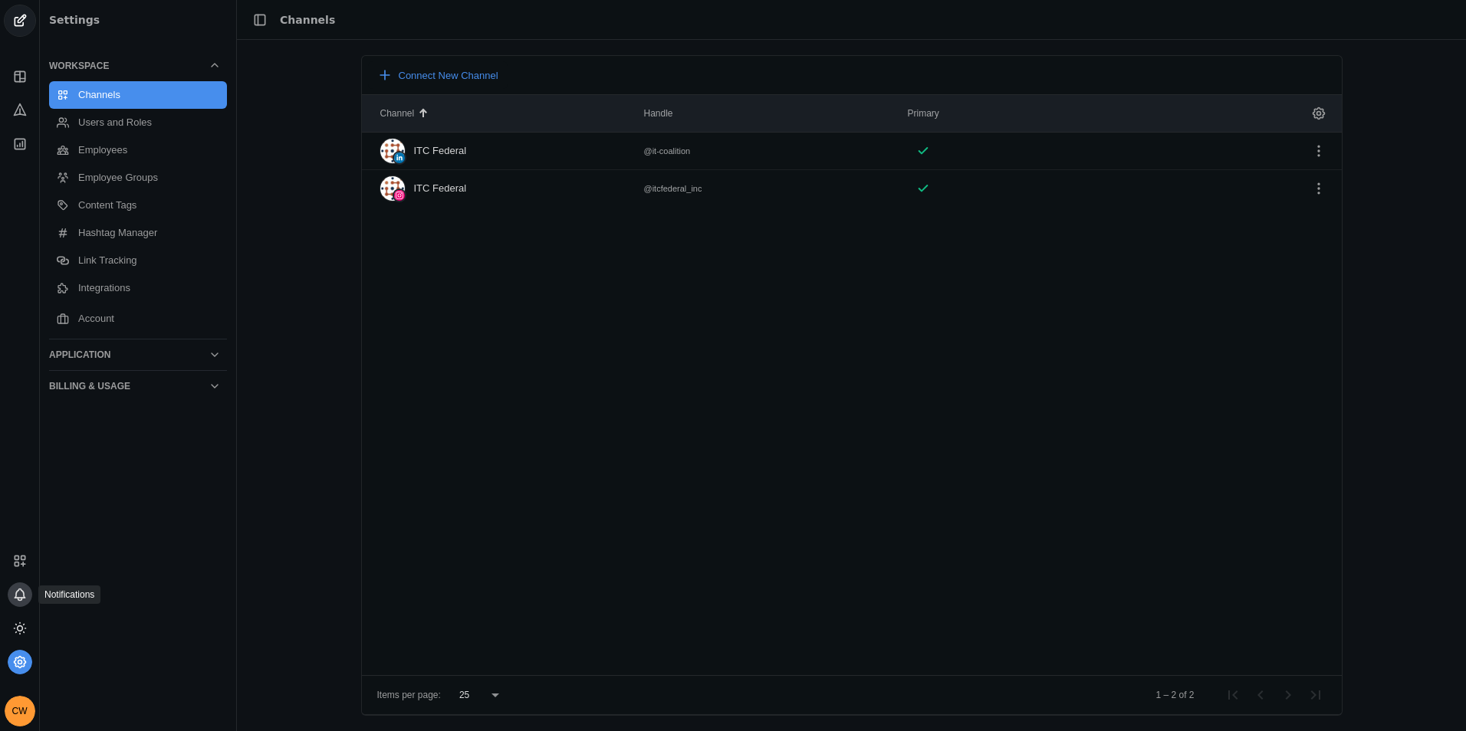
click at [29, 598] on app-icon at bounding box center [20, 595] width 25 height 25
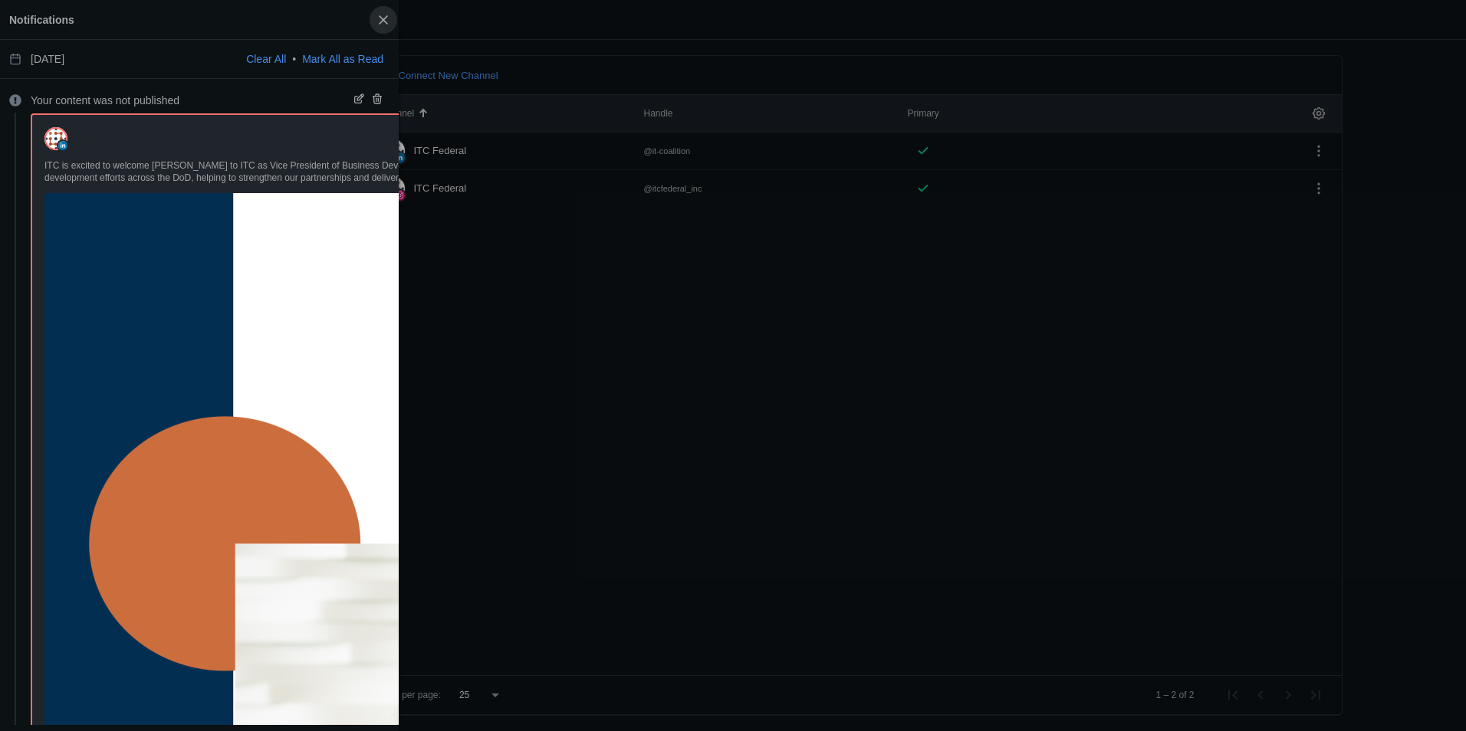
drag, startPoint x: 383, startPoint y: 19, endPoint x: 358, endPoint y: 63, distance: 50.5
click at [383, 21] on span "button" at bounding box center [383, 20] width 28 height 28
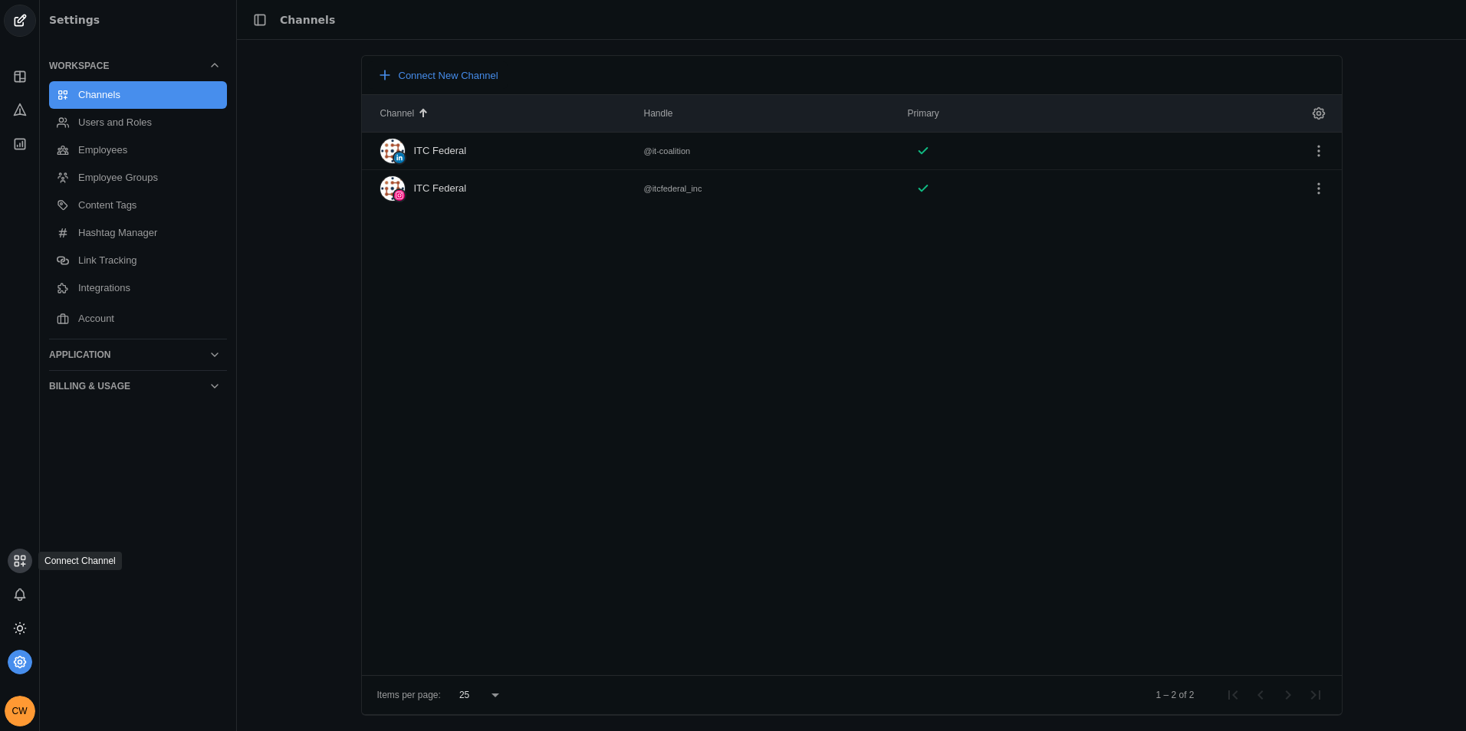
click at [8, 554] on app-icon at bounding box center [20, 561] width 25 height 25
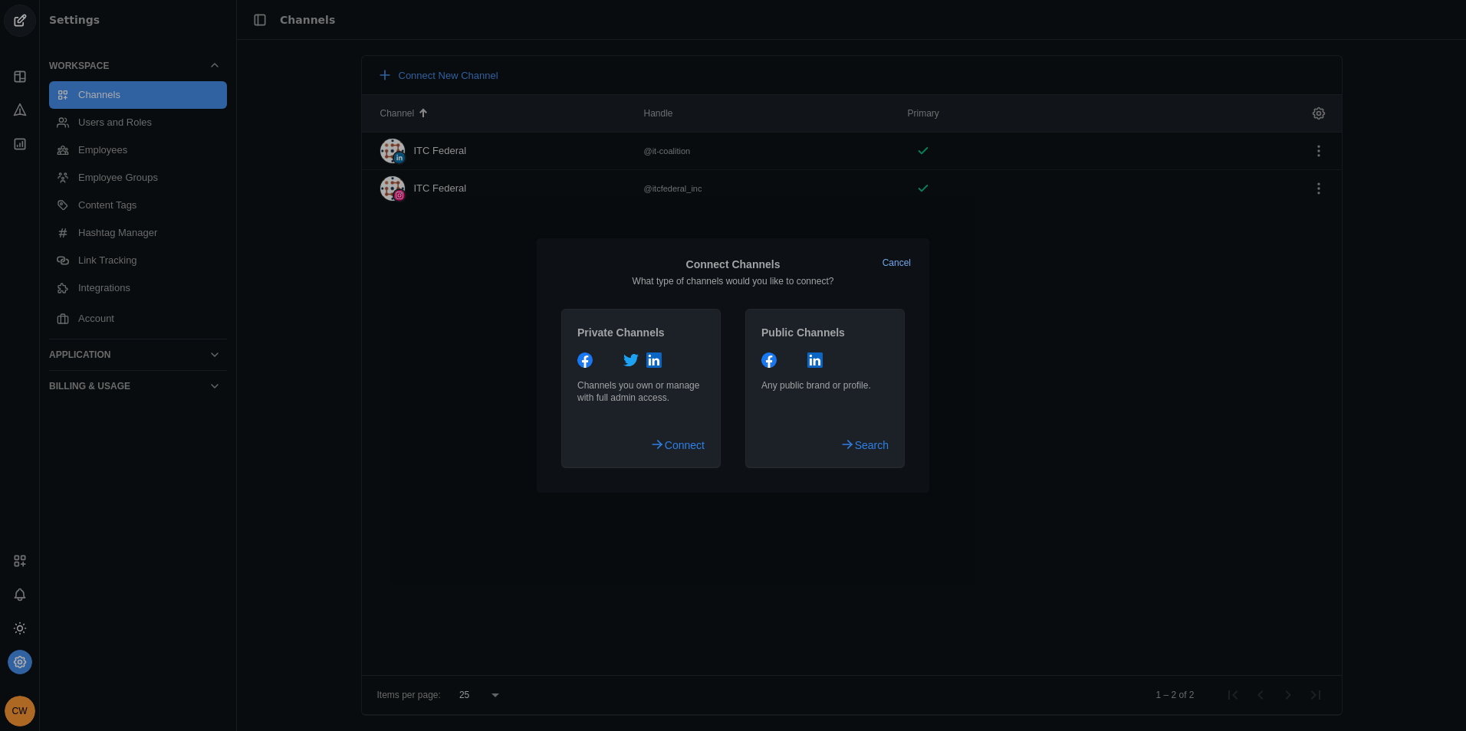
click at [898, 257] on app-add-channel-dialog "Cancel Connect Channels What type of channels would you like to connect? Privat…" at bounding box center [733, 365] width 392 height 255
click at [1050, 422] on div at bounding box center [733, 365] width 1466 height 731
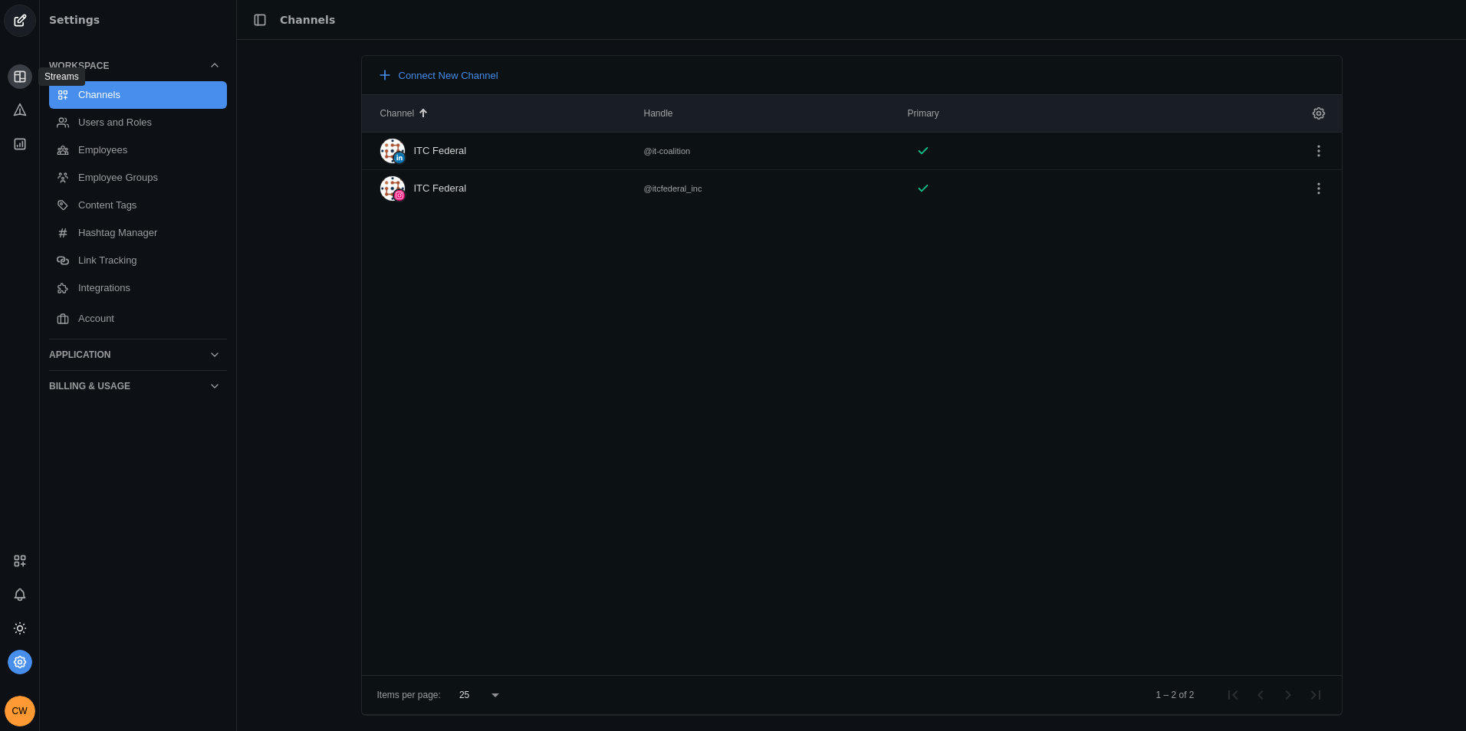
click at [24, 74] on icon at bounding box center [19, 76] width 15 height 15
